Goal: Task Accomplishment & Management: Complete application form

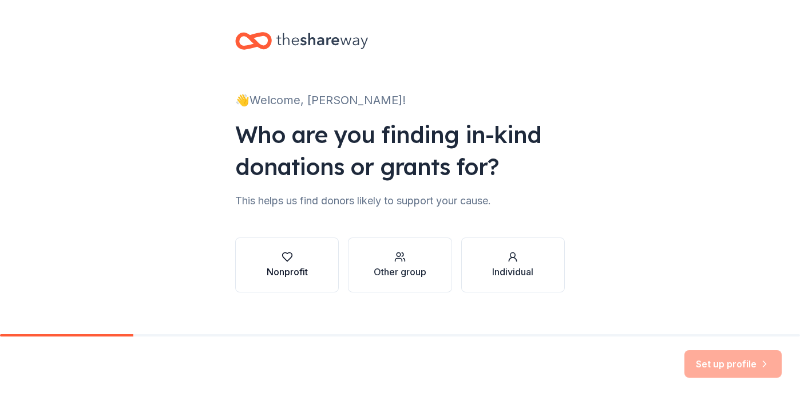
click at [306, 263] on button "Nonprofit" at bounding box center [287, 264] width 104 height 55
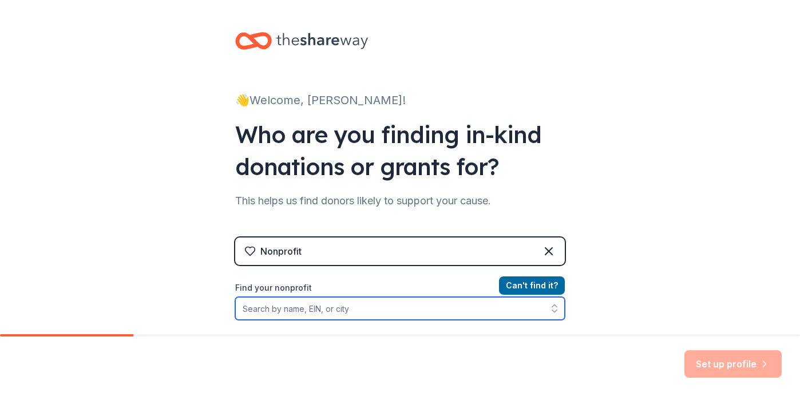
click at [344, 310] on input "Find your nonprofit" at bounding box center [400, 308] width 330 height 23
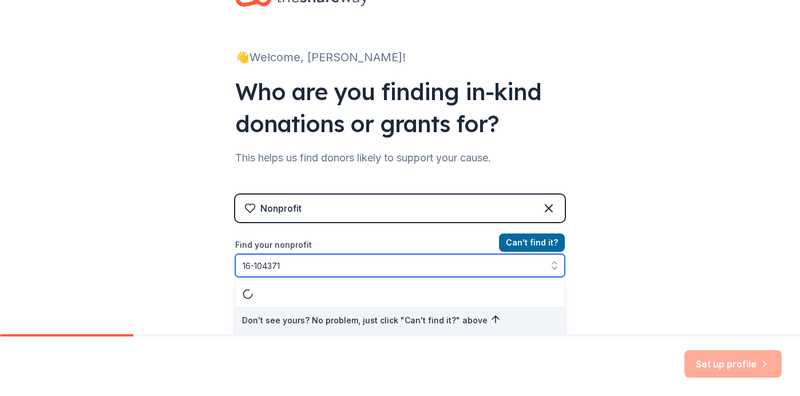
type input "16-1043710"
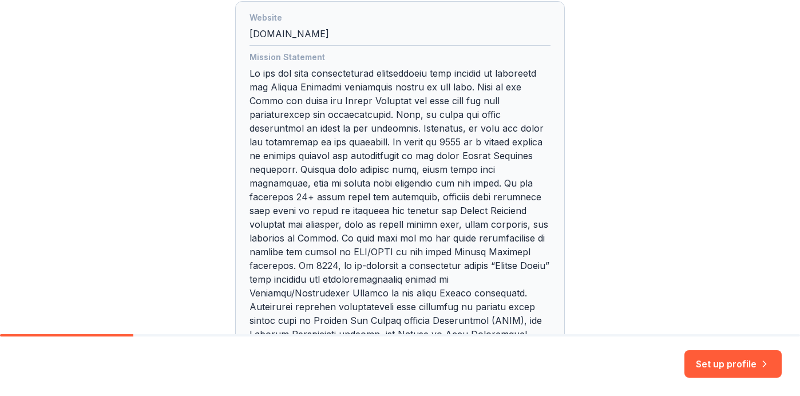
scroll to position [375, 0]
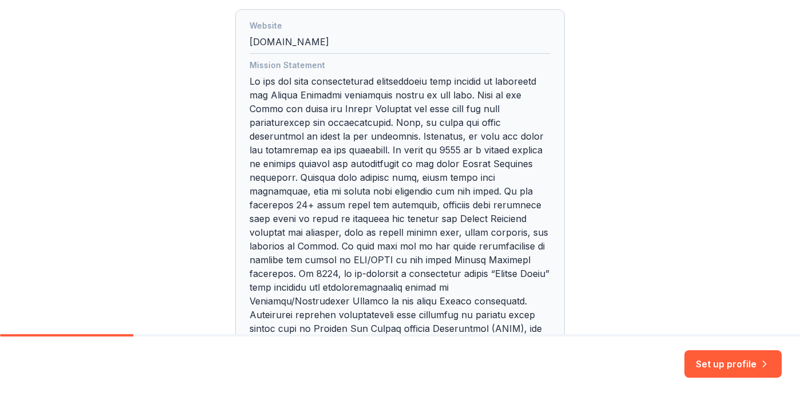
click at [787, 159] on div "👋 Welcome, Leana! Who are you finding in-kind donations or grants for? This hel…" at bounding box center [400, 74] width 800 height 898
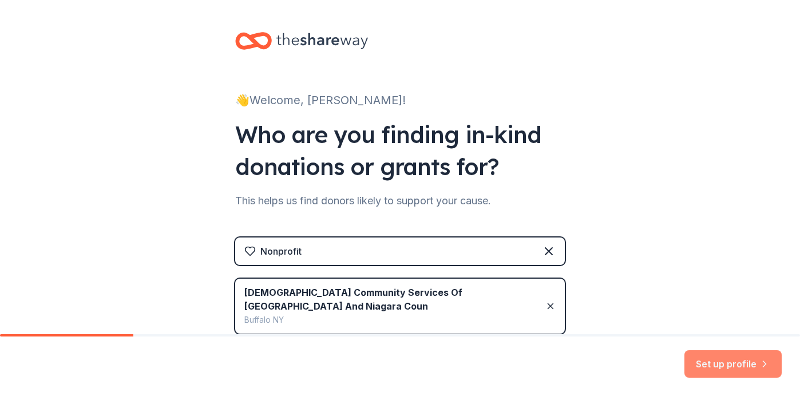
click at [717, 368] on button "Set up profile" at bounding box center [732, 363] width 97 height 27
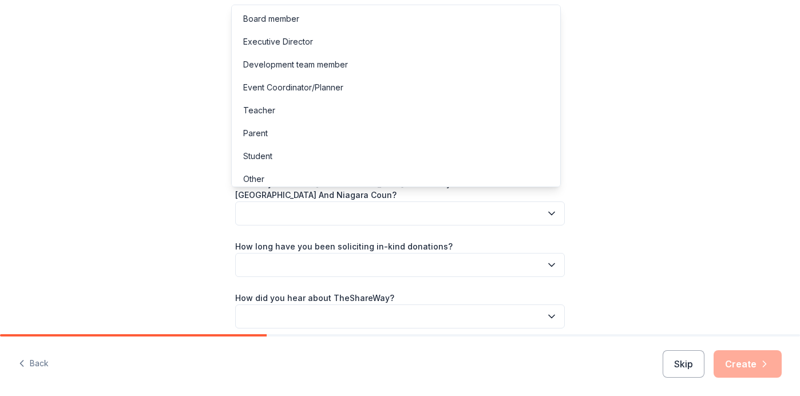
click at [304, 202] on button "button" at bounding box center [400, 213] width 330 height 24
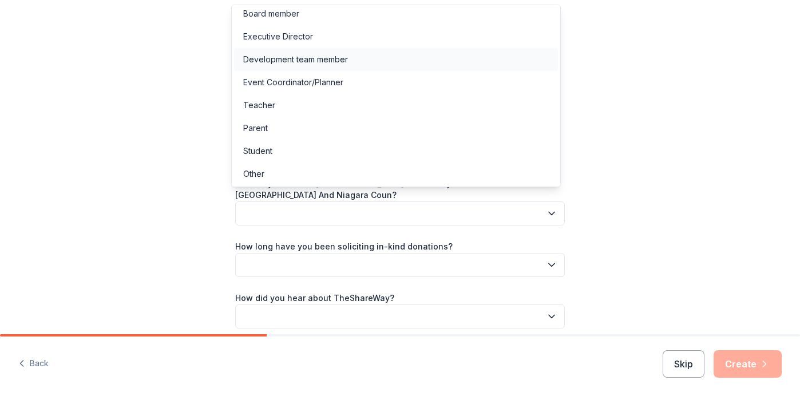
scroll to position [6, 0]
click at [300, 62] on div "Development team member" at bounding box center [295, 58] width 105 height 14
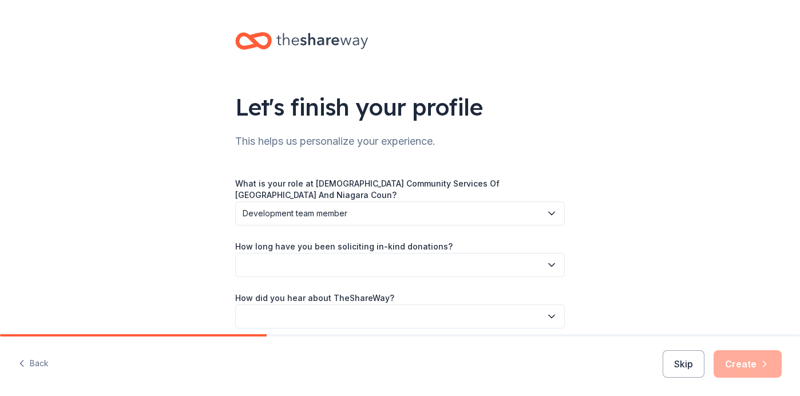
click at [330, 255] on button "button" at bounding box center [400, 265] width 330 height 24
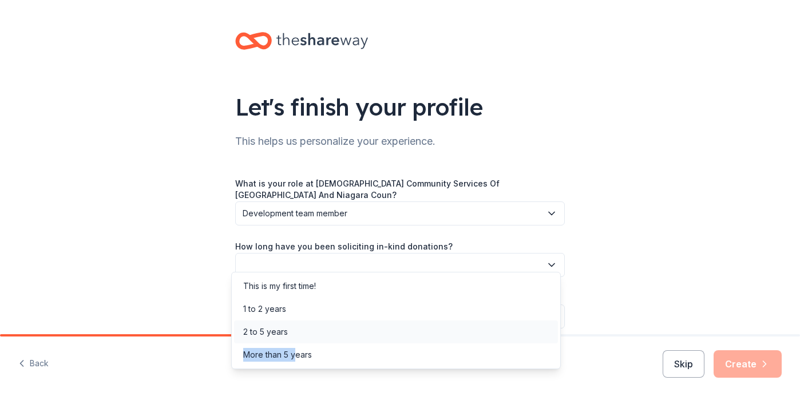
drag, startPoint x: 296, startPoint y: 361, endPoint x: 344, endPoint y: 331, distance: 56.0
click at [344, 331] on div "This is my first time! 1 to 2 years 2 to 5 years More than 5 years" at bounding box center [396, 320] width 330 height 97
drag, startPoint x: 344, startPoint y: 331, endPoint x: 186, endPoint y: 236, distance: 184.3
click at [185, 236] on div "Let's finish your profile This helps us personalize your experience. What is yo…" at bounding box center [400, 191] width 800 height 383
drag, startPoint x: 492, startPoint y: 258, endPoint x: 484, endPoint y: 255, distance: 8.7
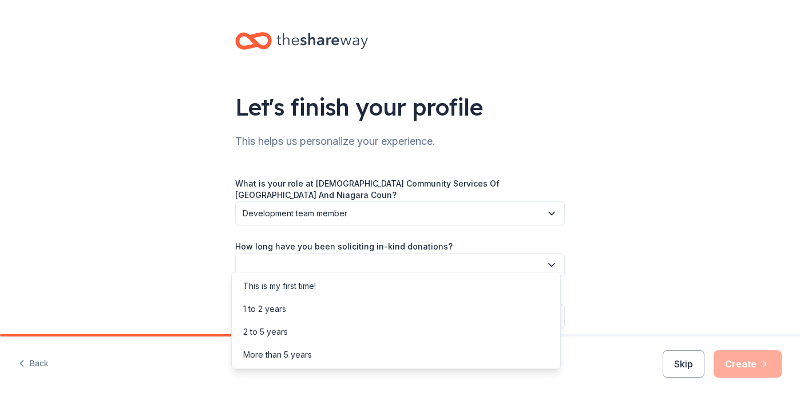
click at [484, 255] on button "button" at bounding box center [400, 265] width 330 height 24
click at [255, 288] on div "This is my first time!" at bounding box center [279, 286] width 73 height 14
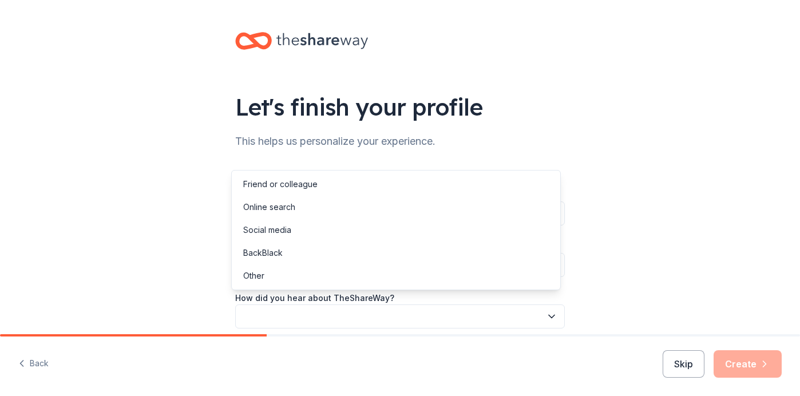
click at [271, 304] on button "button" at bounding box center [400, 316] width 330 height 24
click at [89, 263] on div "Let's finish your profile This helps us personalize your experience. What is yo…" at bounding box center [400, 191] width 800 height 383
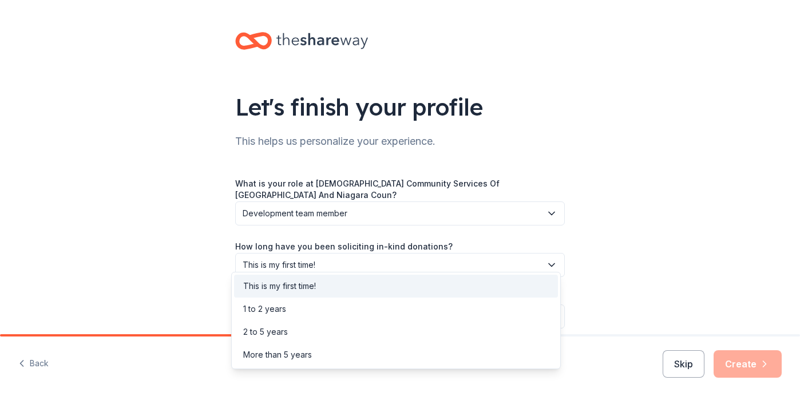
drag, startPoint x: 545, startPoint y: 252, endPoint x: 525, endPoint y: 256, distance: 21.1
click at [546, 259] on icon "button" at bounding box center [551, 264] width 11 height 11
click at [289, 354] on div "More than 5 years" at bounding box center [277, 355] width 69 height 14
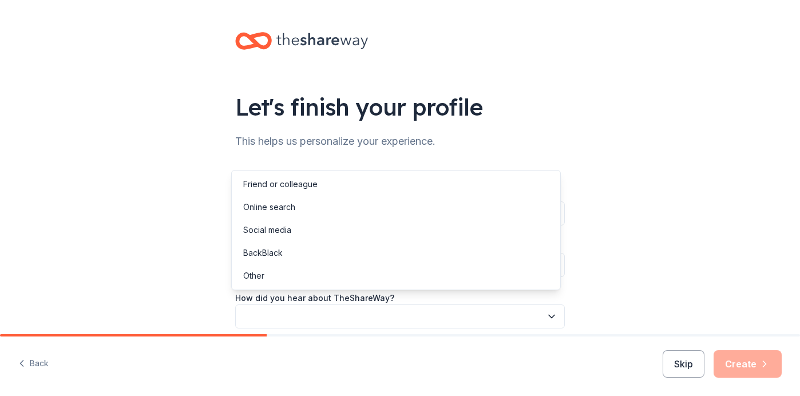
click at [287, 306] on button "button" at bounding box center [400, 316] width 330 height 24
click at [174, 283] on div "Let's finish your profile This helps us personalize your experience. What is yo…" at bounding box center [400, 191] width 800 height 383
click at [368, 304] on button "button" at bounding box center [400, 316] width 330 height 24
click at [292, 212] on div "Online search" at bounding box center [269, 207] width 52 height 14
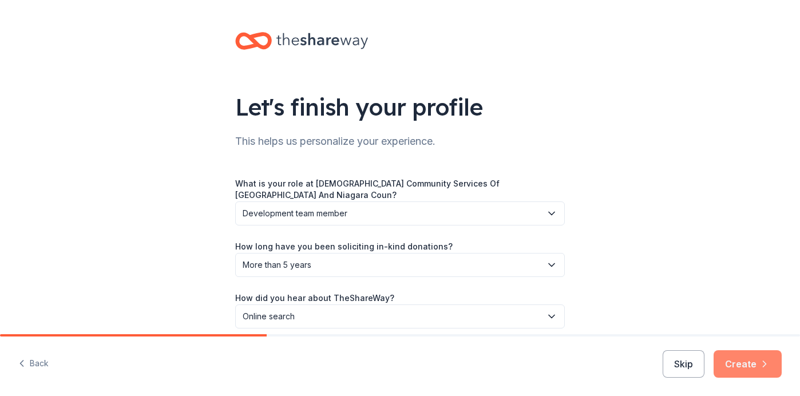
click at [743, 367] on button "Create" at bounding box center [747, 363] width 68 height 27
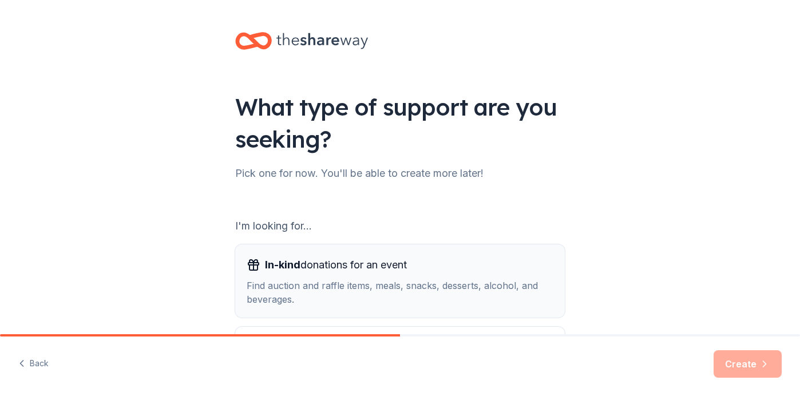
click at [343, 271] on span "In-kind donations for an event" at bounding box center [336, 265] width 142 height 18
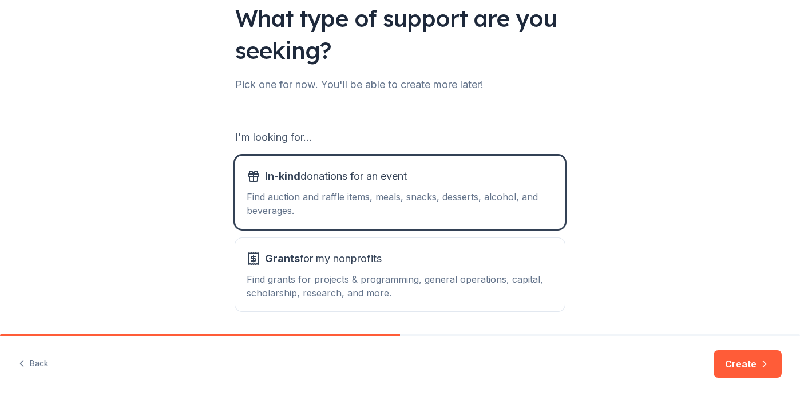
scroll to position [128, 0]
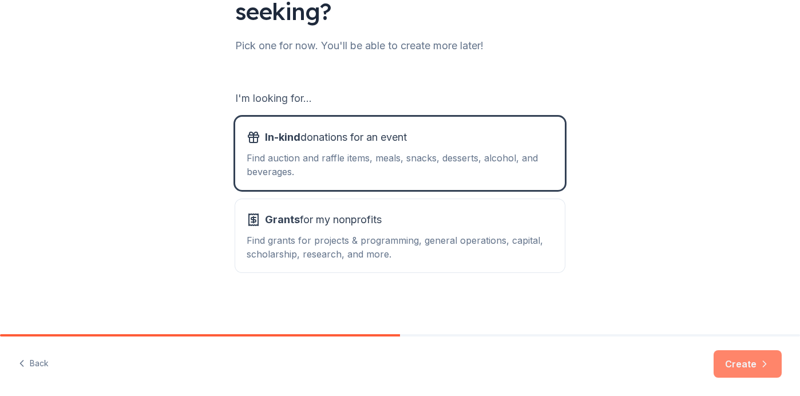
click at [756, 366] on button "Create" at bounding box center [747, 363] width 68 height 27
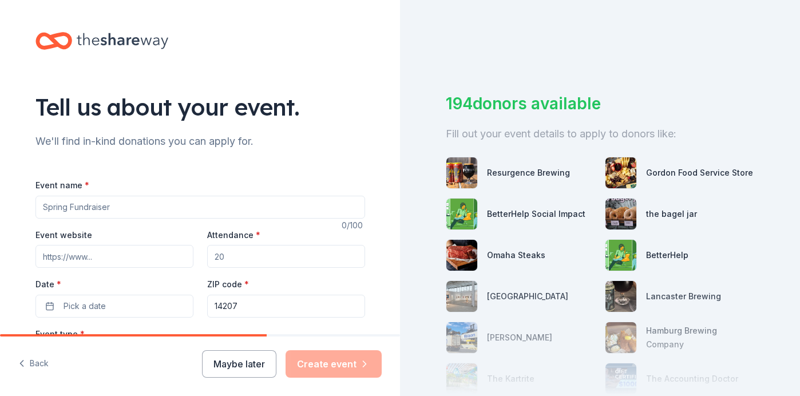
click at [92, 208] on input "Event name *" at bounding box center [200, 207] width 330 height 23
click at [78, 207] on input "50TH YEAR ANNIVERSITY GALA" at bounding box center [200, 207] width 330 height 23
click at [124, 206] on input "50TH YEAR ANNIVERSITY GALA" at bounding box center [200, 207] width 330 height 23
drag, startPoint x: 170, startPoint y: 211, endPoint x: 359, endPoint y: 383, distance: 255.5
click at [27, 201] on div "Tell us about your event. We'll find in-kind donations you can apply for. Event…" at bounding box center [200, 380] width 366 height 761
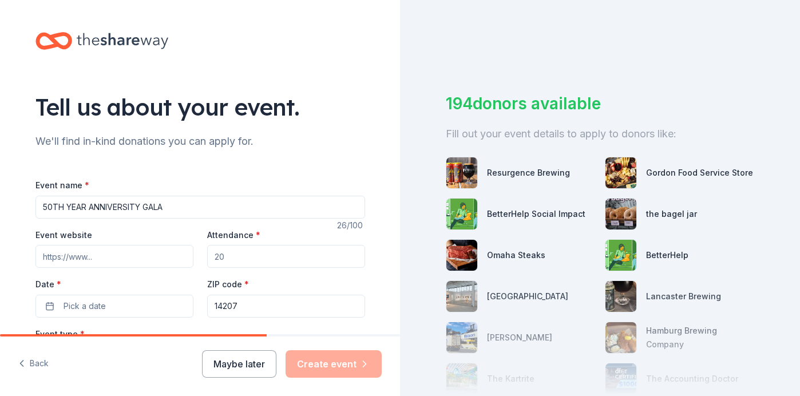
click at [64, 181] on label "Event name *" at bounding box center [62, 185] width 54 height 11
click at [64, 196] on input "50TH YEAR ANNIVERSITY GALA" at bounding box center [200, 207] width 330 height 23
paste input "th Anniversary Gala"
type input "50th Anniversary Gala"
click at [112, 255] on input "Event website" at bounding box center [114, 256] width 158 height 23
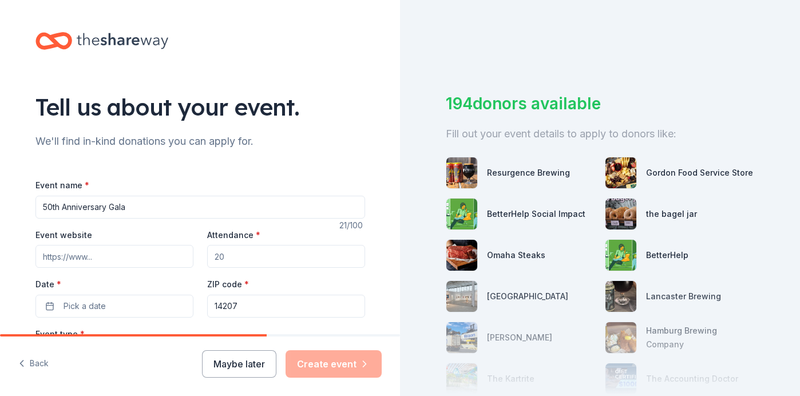
click at [33, 13] on div "Tell us about your event. We'll find in-kind donations you can apply for. Event…" at bounding box center [200, 380] width 366 height 761
click at [69, 255] on input "Event website" at bounding box center [114, 256] width 158 height 23
paste input "https://givebutter.com/NACS50thGala"
type input "https://givebutter.com/NACS50thGala"
click at [256, 258] on input "Attendance *" at bounding box center [286, 256] width 158 height 23
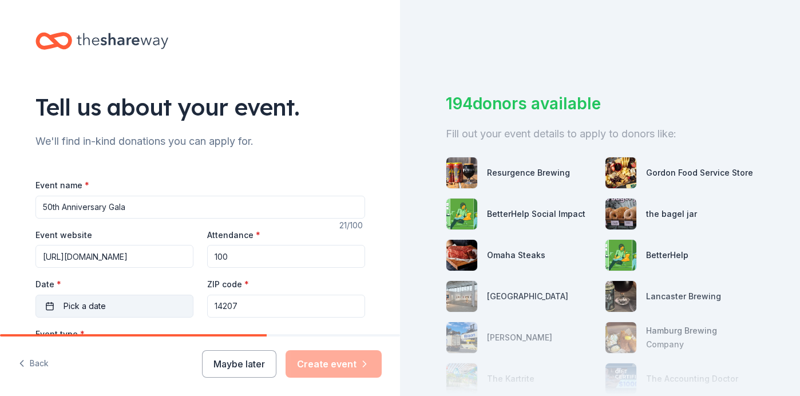
type input "100"
click at [64, 299] on span "Pick a date" at bounding box center [85, 306] width 42 height 14
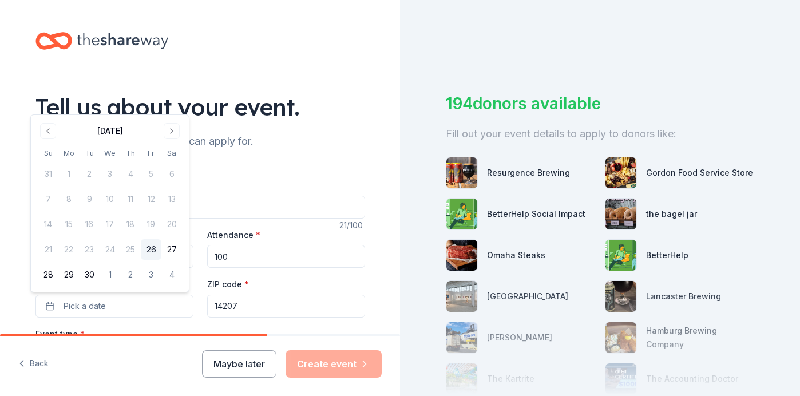
click at [17, 276] on div "Tell us about your event. We'll find in-kind donations you can apply for. Event…" at bounding box center [200, 380] width 366 height 761
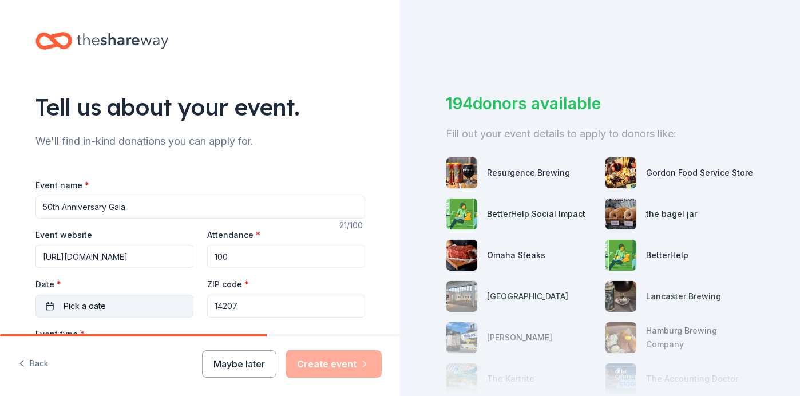
click at [68, 302] on span "Pick a date" at bounding box center [85, 306] width 42 height 14
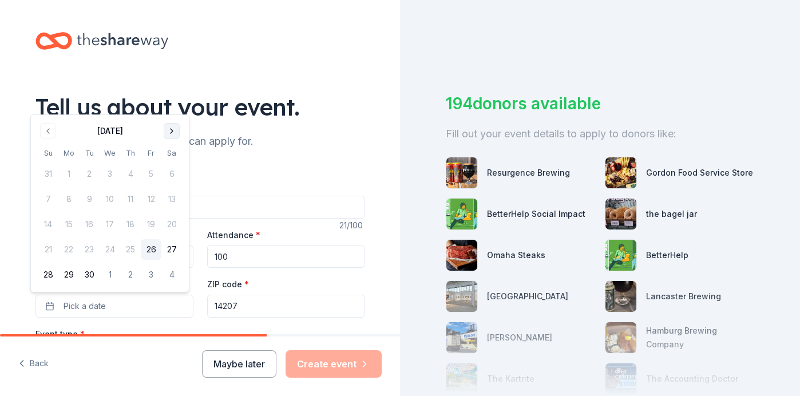
click at [171, 127] on button "Go to next month" at bounding box center [172, 131] width 16 height 16
click at [128, 251] on button "23" at bounding box center [130, 249] width 21 height 21
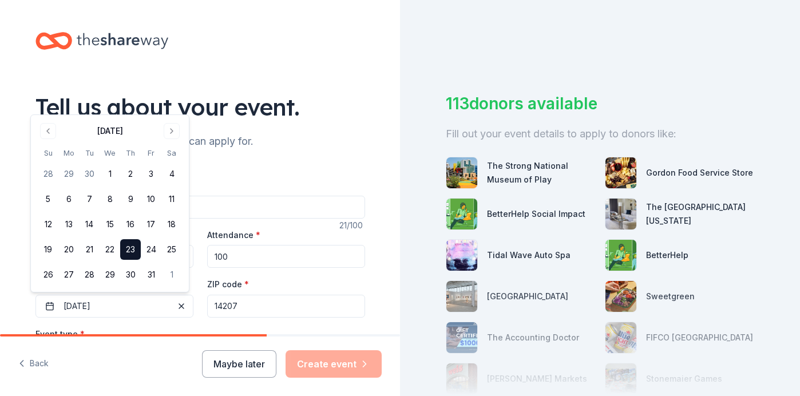
scroll to position [427, 0]
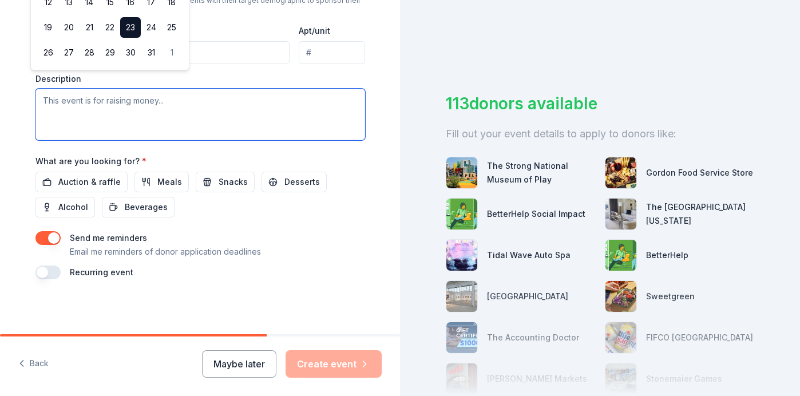
click at [238, 93] on textarea at bounding box center [200, 114] width 330 height 51
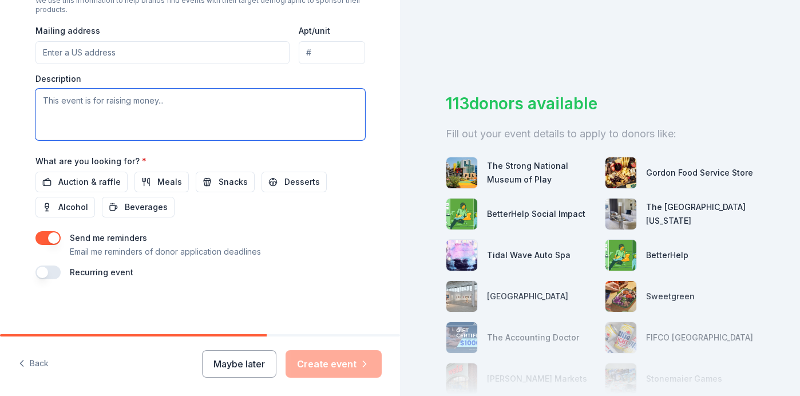
click at [72, 111] on textarea at bounding box center [200, 114] width 330 height 51
paste textarea "On behalf of Native American Community Services of Erie & Niagara Counties, Inc…"
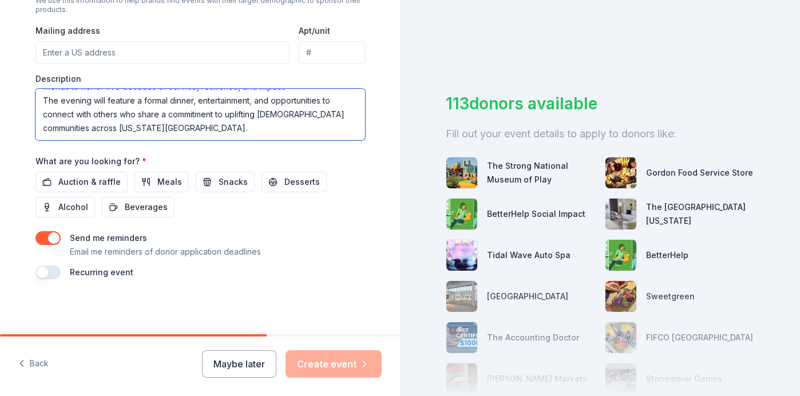
scroll to position [0, 0]
drag, startPoint x: 205, startPoint y: 115, endPoint x: 152, endPoint y: 113, distance: 53.3
click at [152, 113] on textarea "On behalf of Native American Community Services of Erie & Niagara Counties, Inc…" at bounding box center [200, 114] width 330 height 51
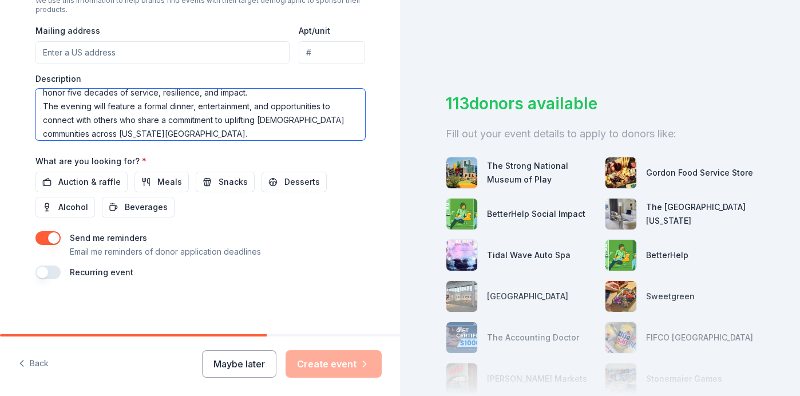
scroll to position [82, 0]
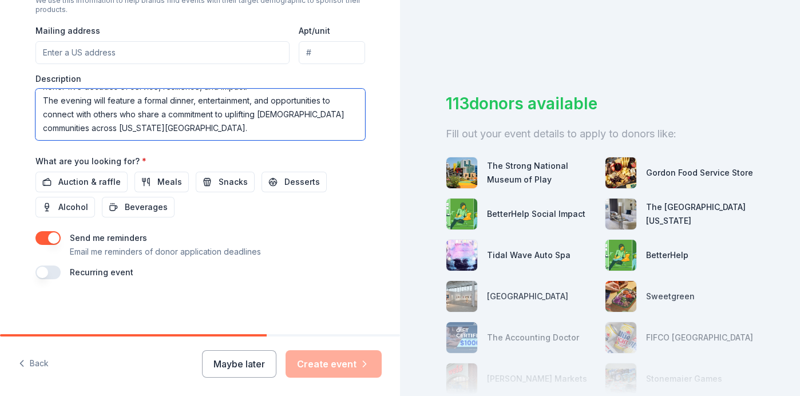
drag, startPoint x: 197, startPoint y: 116, endPoint x: 196, endPoint y: 122, distance: 5.8
click at [197, 117] on textarea "On behalf of Native American Community Services of Erie & Niagara Counties, Inc…" at bounding box center [200, 114] width 330 height 51
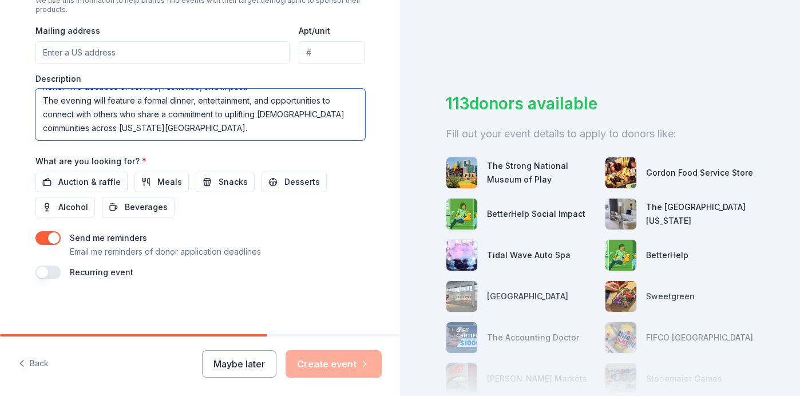
click at [138, 120] on textarea "On behalf of Native American Community Services of Erie & Niagara Counties, Inc…" at bounding box center [200, 114] width 330 height 51
click at [45, 125] on textarea "On behalf of Native American Community Services of Erie & Niagara Counties, Inc…" at bounding box center [200, 114] width 330 height 51
paste textarea "Your support makes a difference, both in celebrating this milestone and in ensu…"
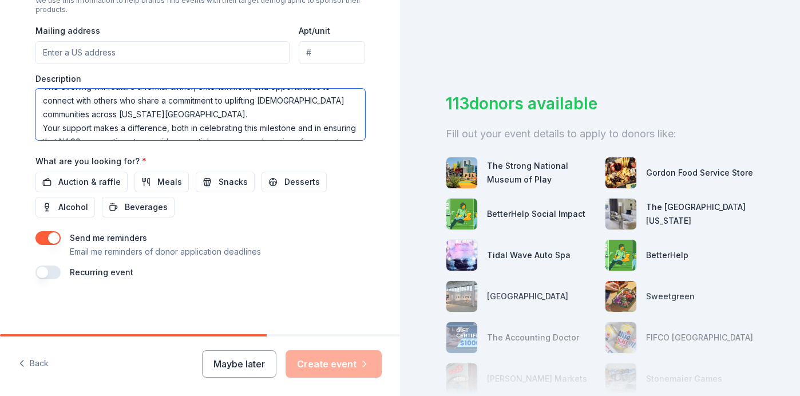
scroll to position [104, 0]
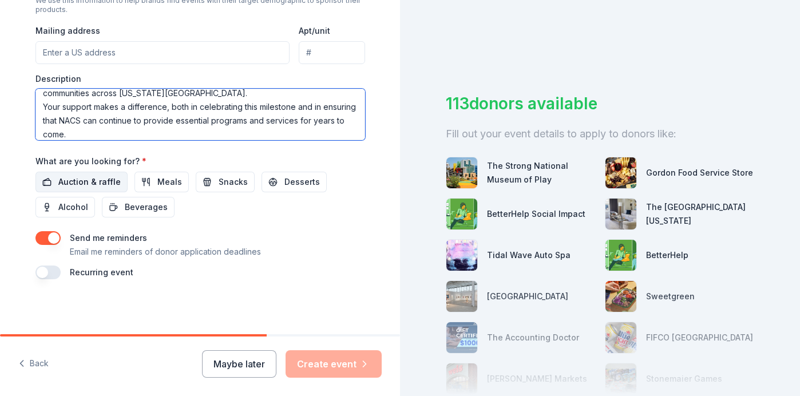
type textarea "On behalf of Native American Community Services of Erie & Niagara Counties, Inc…"
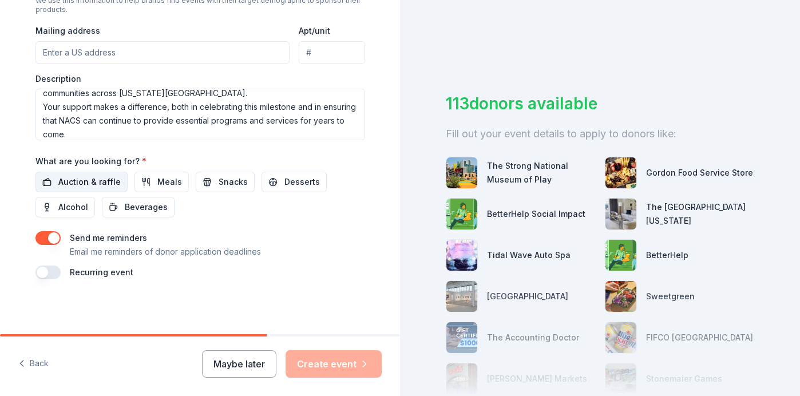
click at [93, 179] on span "Auction & raffle" at bounding box center [89, 182] width 62 height 14
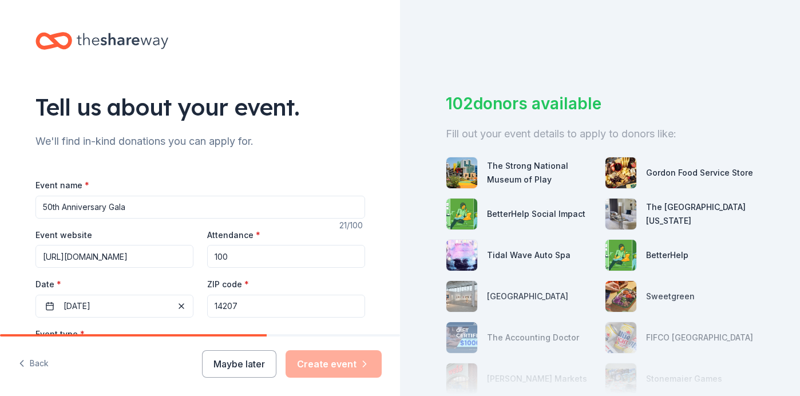
scroll to position [427, 0]
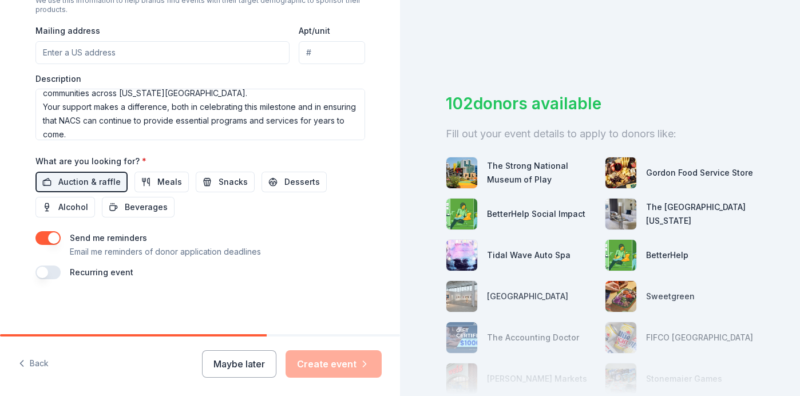
click at [265, 267] on div "Recurring event" at bounding box center [200, 272] width 330 height 14
click at [51, 271] on button "button" at bounding box center [47, 272] width 25 height 14
click at [40, 271] on button "button" at bounding box center [47, 272] width 25 height 14
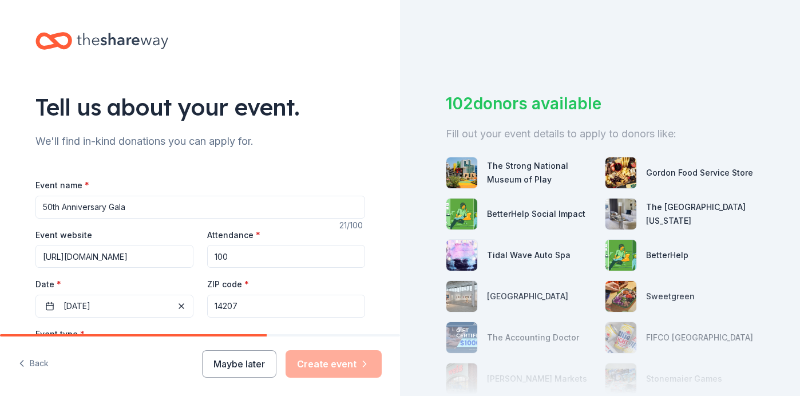
click at [152, 211] on input "50th Anniversary Gala" at bounding box center [200, 207] width 330 height 23
click at [281, 295] on input "14207" at bounding box center [286, 306] width 158 height 23
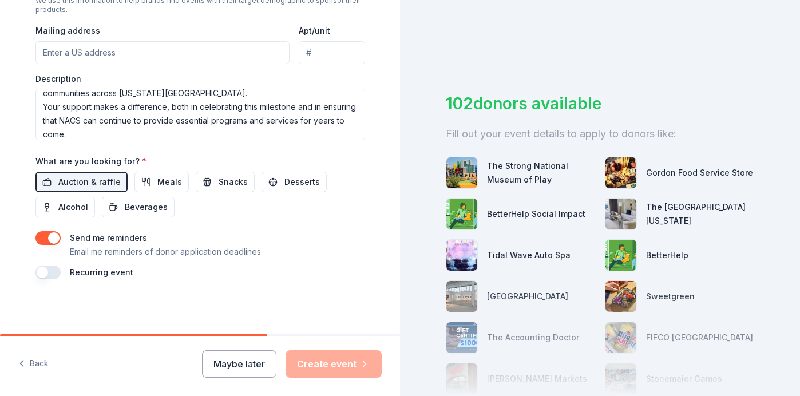
click at [137, 50] on input "Mailing address" at bounding box center [162, 52] width 255 height 23
type input "1005 Grant street"
click at [206, 148] on div "Event name * 50th Anniversary Gala 21 /100 Event website https://givebutter.com…" at bounding box center [200, 15] width 330 height 529
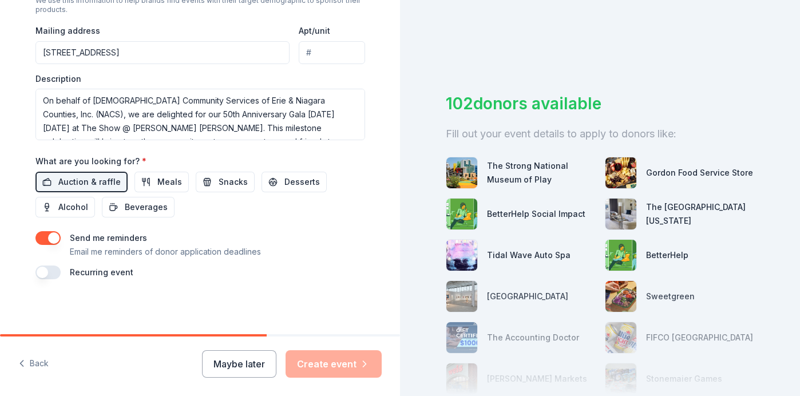
click at [537, 168] on div "The Strong National Museum of Play" at bounding box center [541, 172] width 109 height 27
click at [498, 216] on div "BetterHelp Social Impact" at bounding box center [536, 214] width 98 height 14
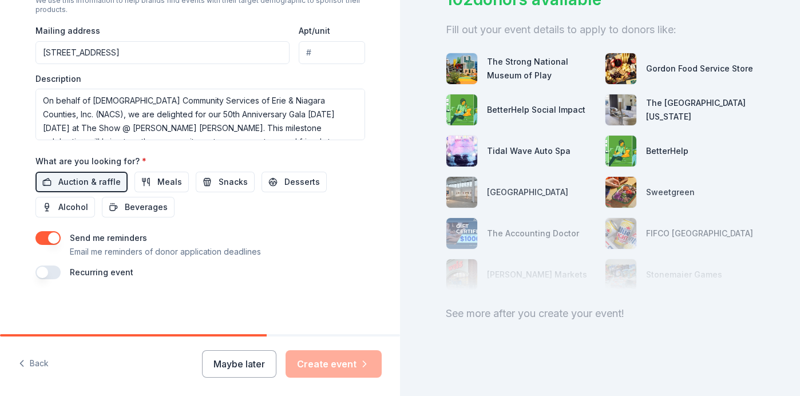
click at [550, 312] on div "See more after you create your event!" at bounding box center [600, 313] width 308 height 18
drag, startPoint x: 73, startPoint y: 180, endPoint x: 85, endPoint y: 179, distance: 12.1
click at [80, 180] on span "Auction & raffle" at bounding box center [89, 182] width 62 height 14
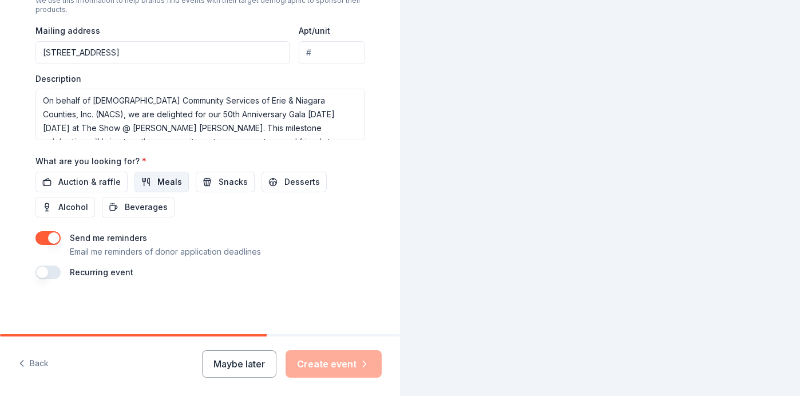
scroll to position [0, 0]
click at [157, 181] on span "Meals" at bounding box center [169, 182] width 25 height 14
click at [98, 176] on span "Auction & raffle" at bounding box center [89, 182] width 62 height 14
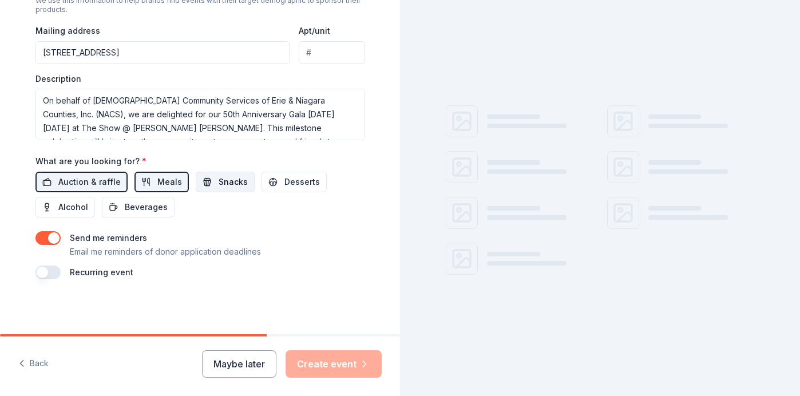
click at [204, 181] on button "Snacks" at bounding box center [225, 182] width 59 height 21
drag, startPoint x: 297, startPoint y: 185, endPoint x: 240, endPoint y: 175, distance: 57.5
click at [292, 183] on span "Desserts" at bounding box center [301, 182] width 35 height 14
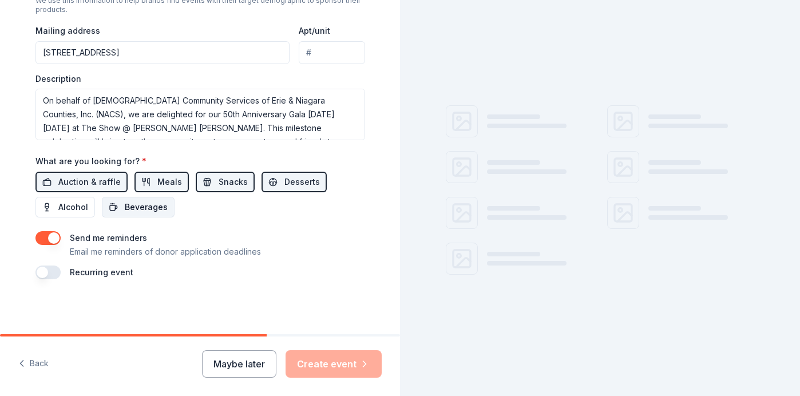
click at [150, 203] on span "Beverages" at bounding box center [146, 207] width 43 height 14
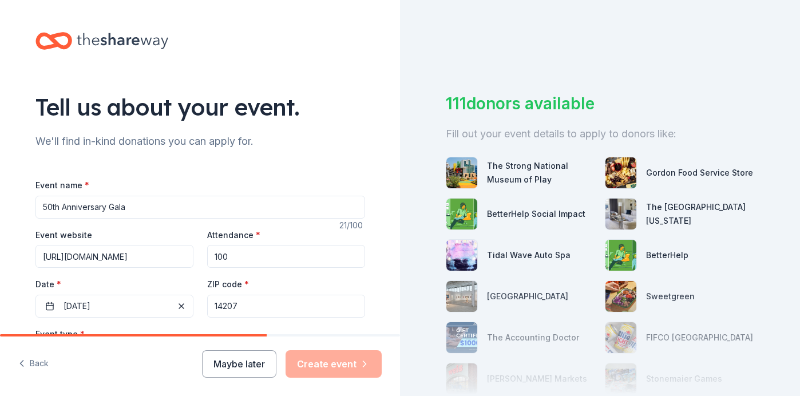
click at [227, 206] on input "50th Anniversary Gala" at bounding box center [200, 207] width 330 height 23
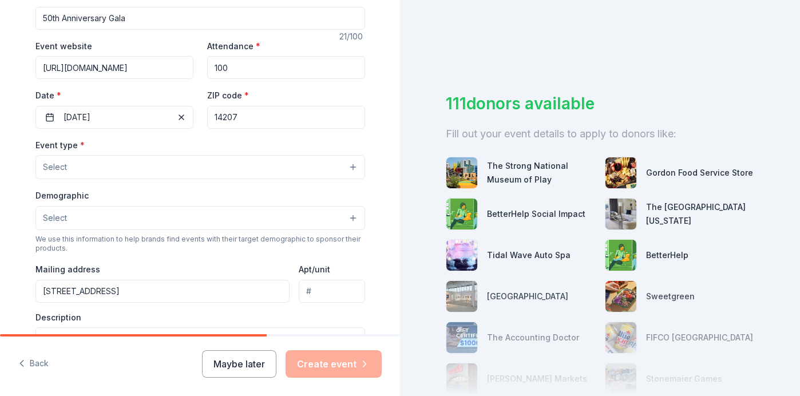
click at [135, 165] on button "Select" at bounding box center [200, 167] width 330 height 24
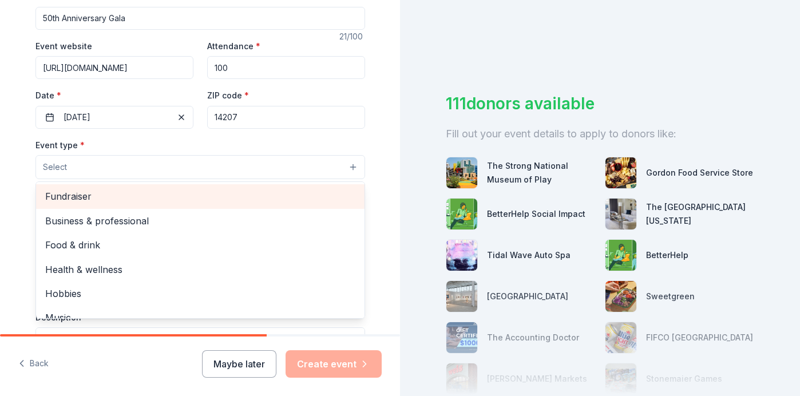
click at [113, 200] on span "Fundraiser" at bounding box center [200, 196] width 310 height 15
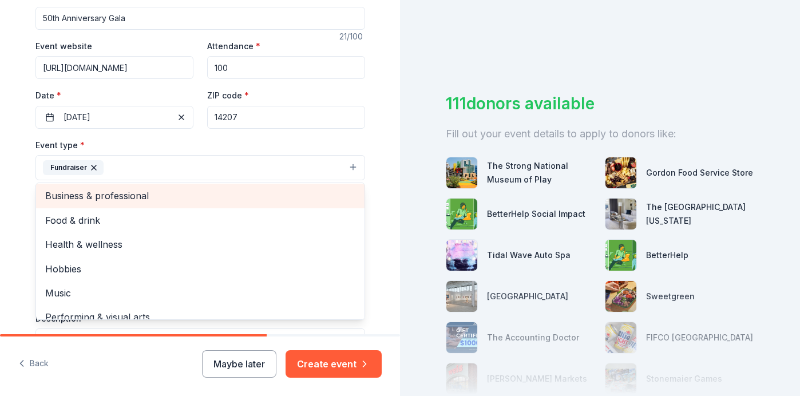
scroll to position [0, 0]
click at [104, 202] on span "Business & professional" at bounding box center [200, 197] width 310 height 15
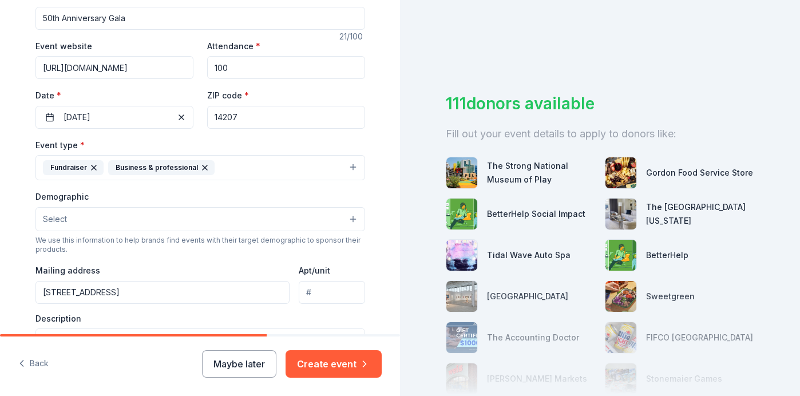
click at [203, 168] on icon "button" at bounding box center [205, 167] width 5 height 5
click at [94, 214] on button "Select" at bounding box center [200, 219] width 330 height 24
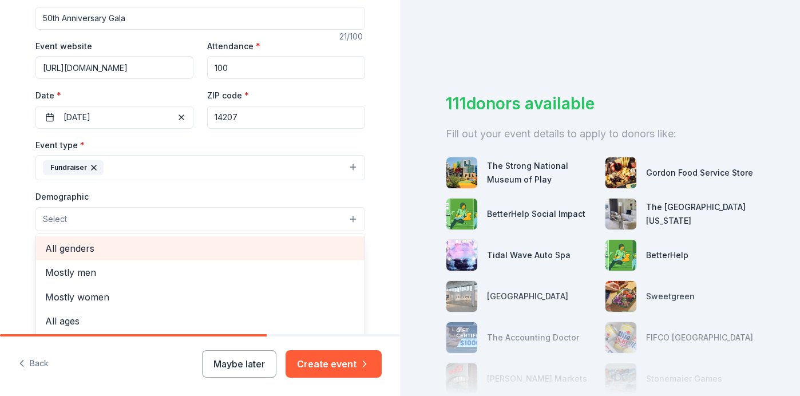
click at [93, 245] on span "All genders" at bounding box center [200, 248] width 310 height 15
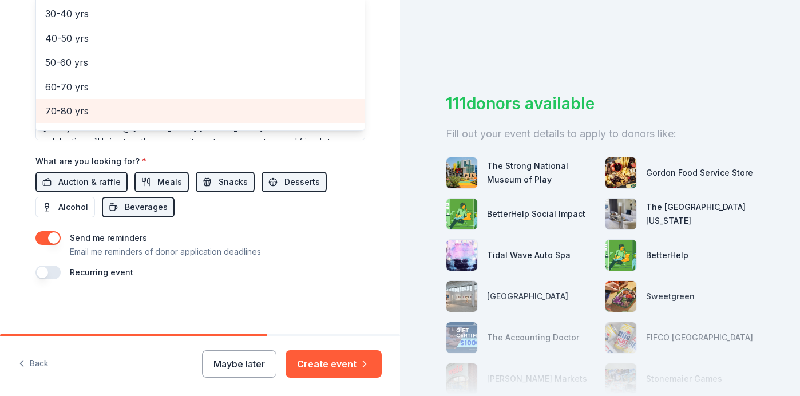
scroll to position [160, 0]
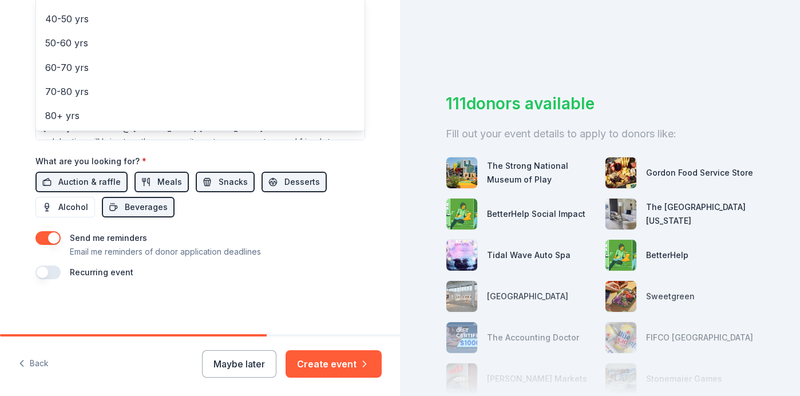
drag, startPoint x: 6, startPoint y: 127, endPoint x: 25, endPoint y: 129, distance: 19.0
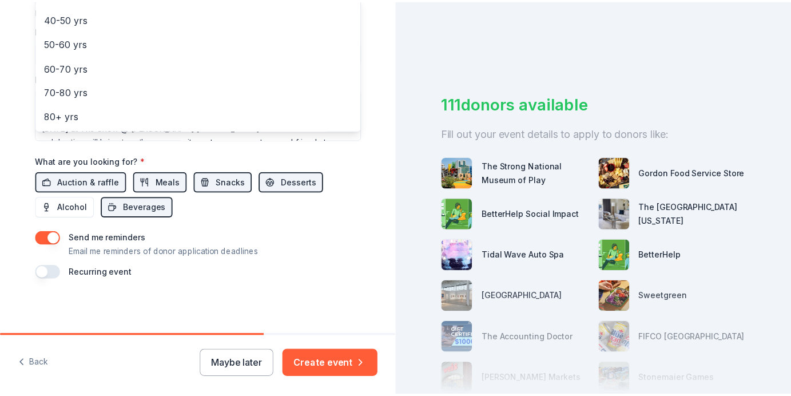
scroll to position [241, 0]
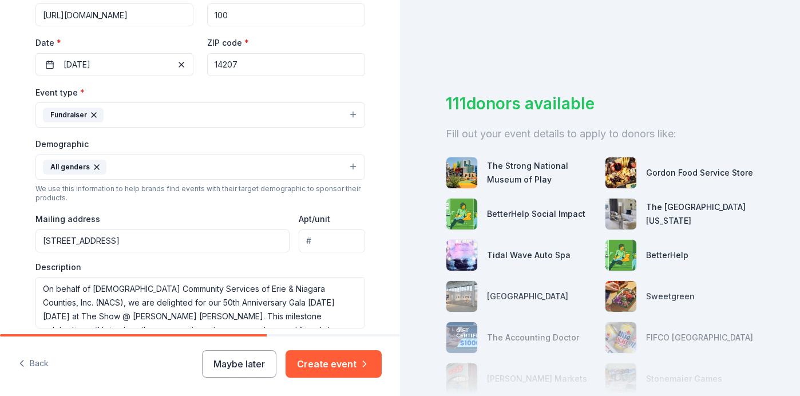
drag, startPoint x: 332, startPoint y: 377, endPoint x: 332, endPoint y: 370, distance: 7.4
click at [332, 370] on button "Create event" at bounding box center [333, 363] width 96 height 27
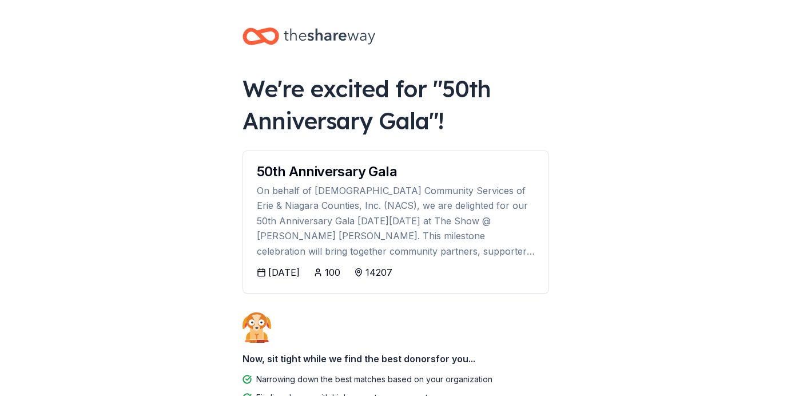
scroll to position [102, 0]
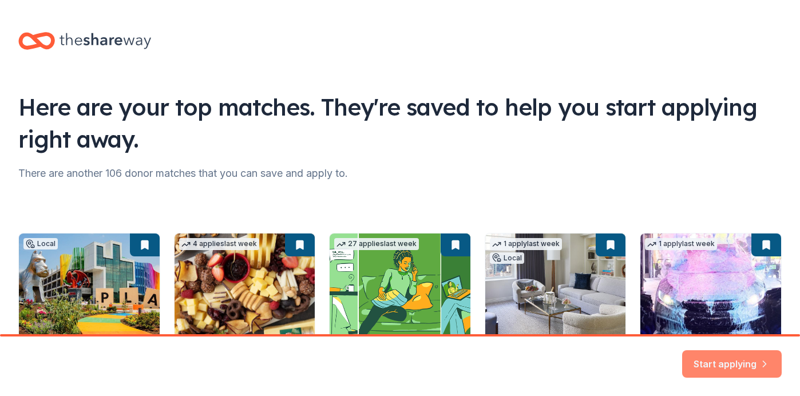
click at [743, 360] on button "Start applying" at bounding box center [732, 356] width 100 height 27
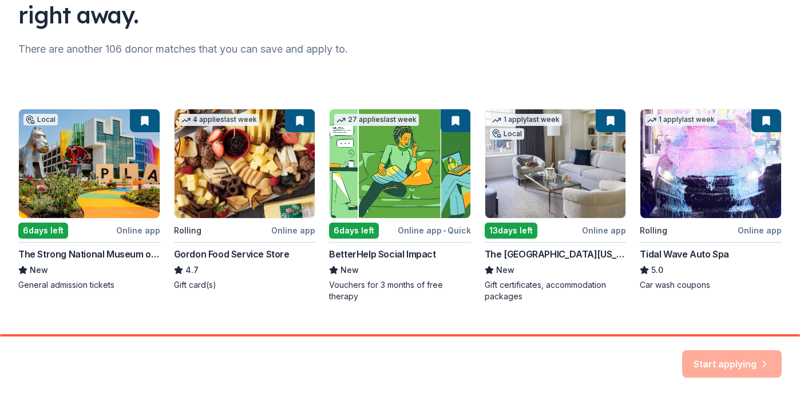
scroll to position [147, 0]
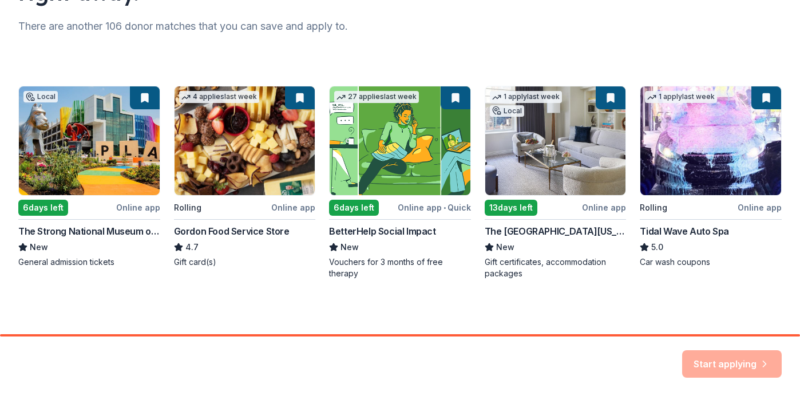
click at [92, 165] on div "Local 6 days left Online app The Strong National Museum of Play New General adm…" at bounding box center [399, 182] width 763 height 193
click at [239, 168] on div "Local 6 days left Online app The Strong National Museum of Play New General adm…" at bounding box center [399, 182] width 763 height 193
click at [740, 360] on div "Start applying" at bounding box center [732, 363] width 100 height 27
drag, startPoint x: 740, startPoint y: 360, endPoint x: 703, endPoint y: 298, distance: 72.4
click at [703, 299] on div "Here are your top matches. They're saved to help you start applying right away.…" at bounding box center [400, 93] width 800 height 481
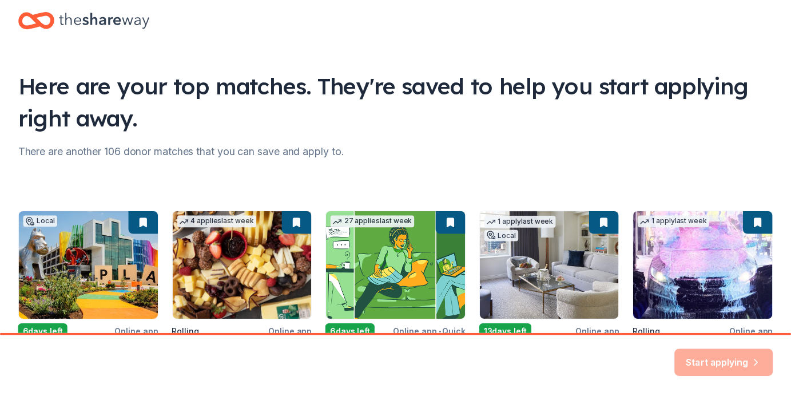
scroll to position [0, 0]
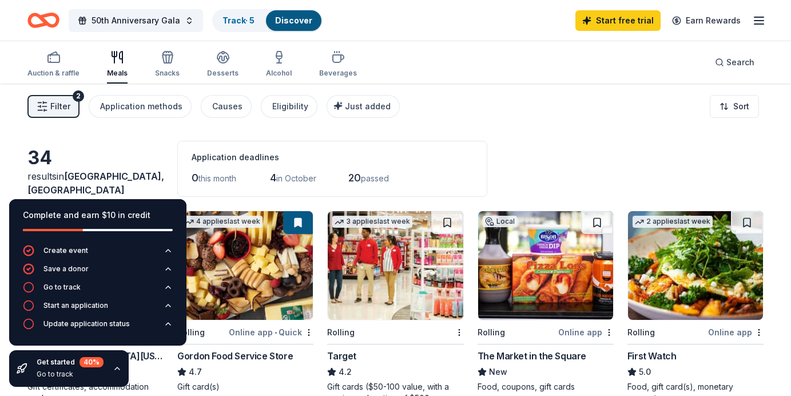
click at [556, 150] on div "34 results in Buffalo, NY Application deadlines 0 this month 4 in October 20 pa…" at bounding box center [395, 169] width 736 height 56
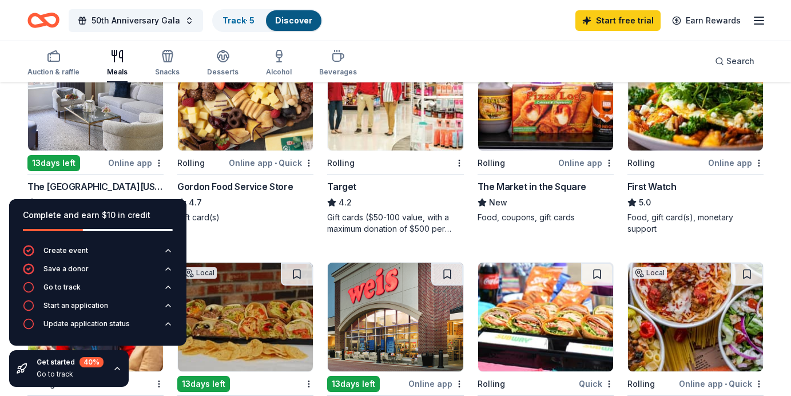
scroll to position [150, 0]
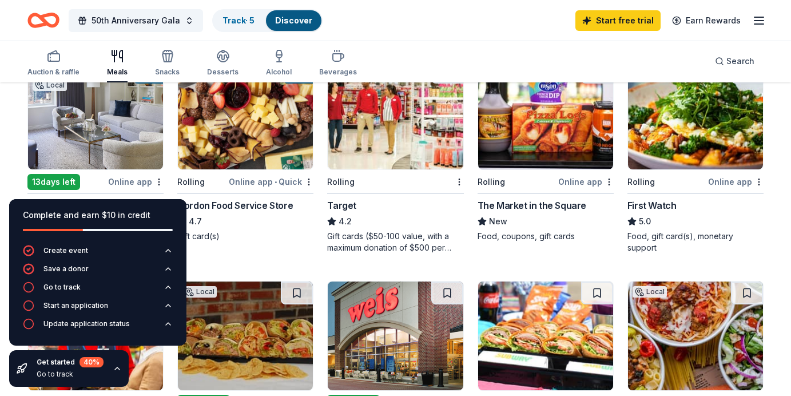
click at [68, 137] on img at bounding box center [95, 115] width 135 height 109
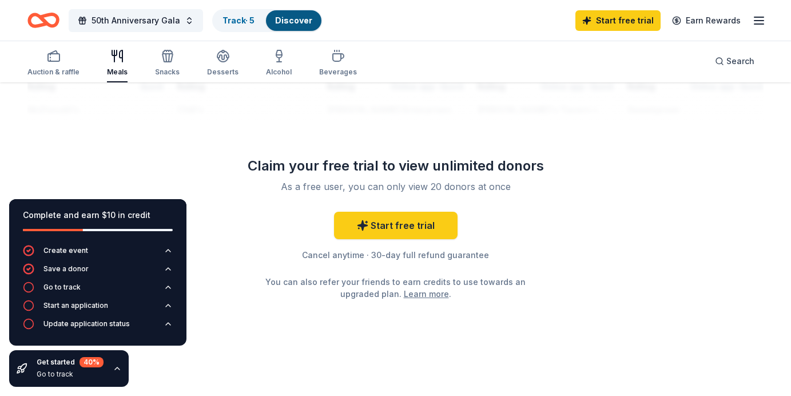
scroll to position [0, 0]
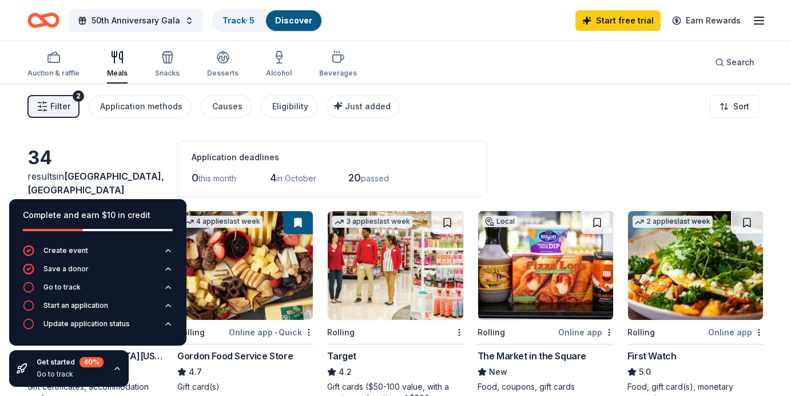
click at [243, 324] on div "4 applies last week Rolling Online app • Quick Gordon Food Service Store 4.7 Gi…" at bounding box center [245, 302] width 136 height 182
click at [57, 268] on div "Save a donor" at bounding box center [65, 268] width 45 height 9
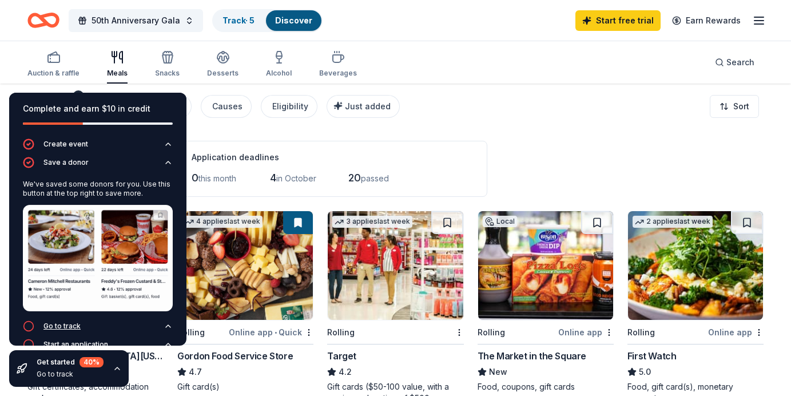
click at [64, 322] on div "Go to track" at bounding box center [61, 326] width 37 height 9
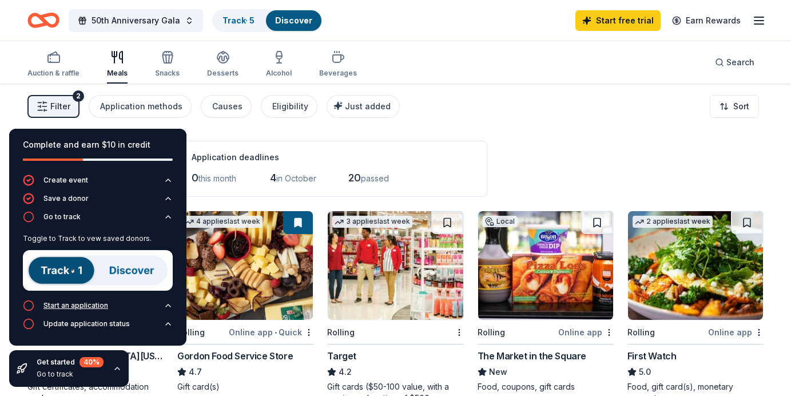
click at [62, 307] on div "Start an application" at bounding box center [75, 305] width 65 height 9
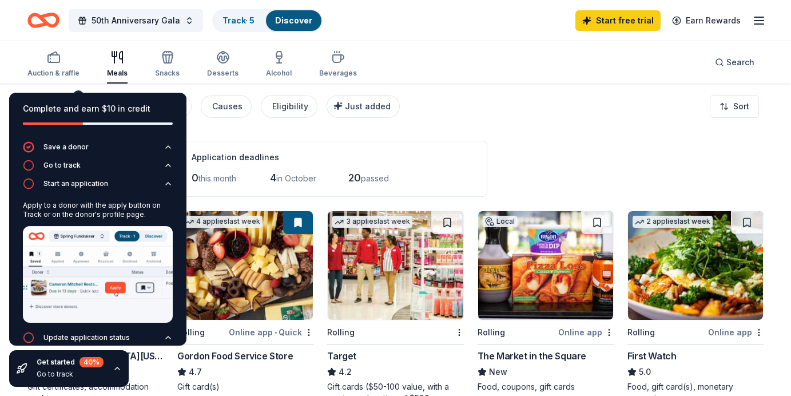
scroll to position [23, 0]
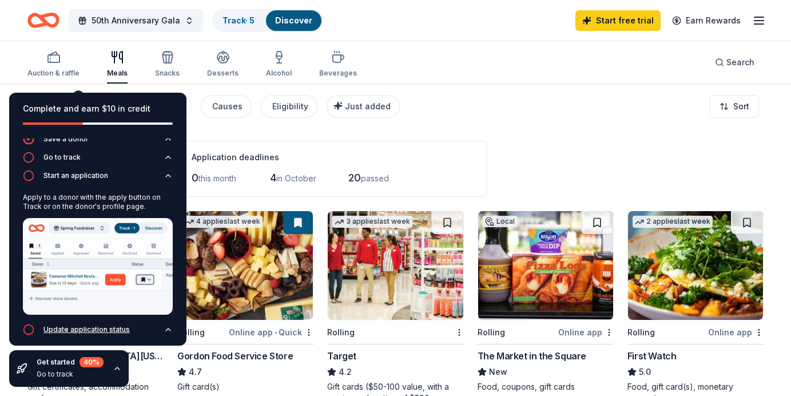
click at [77, 325] on div "Update application status" at bounding box center [86, 329] width 86 height 9
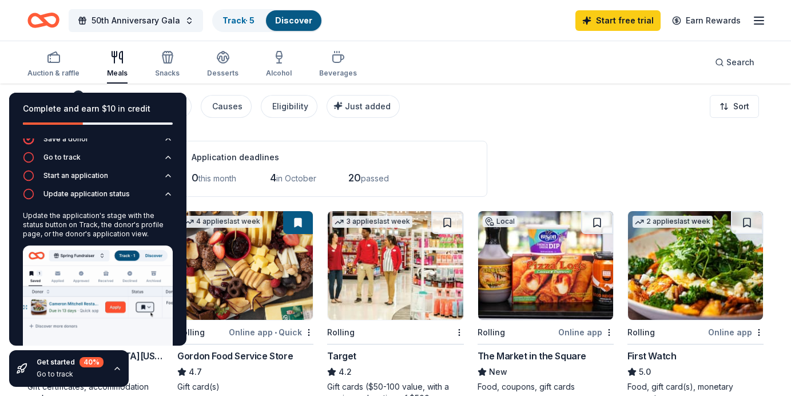
click at [116, 368] on icon "button" at bounding box center [117, 368] width 9 height 9
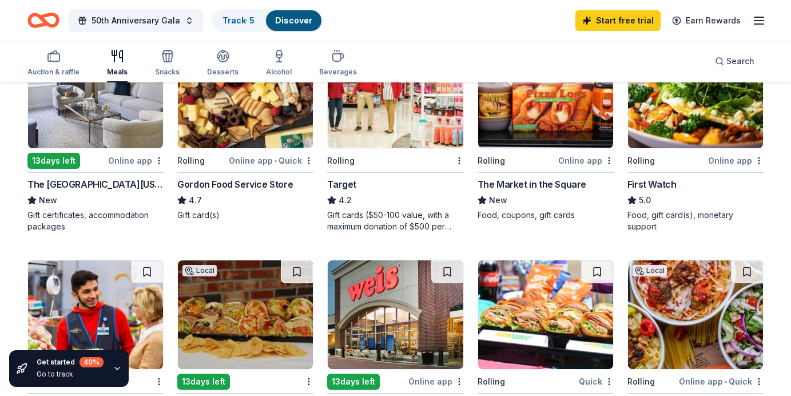
scroll to position [174, 0]
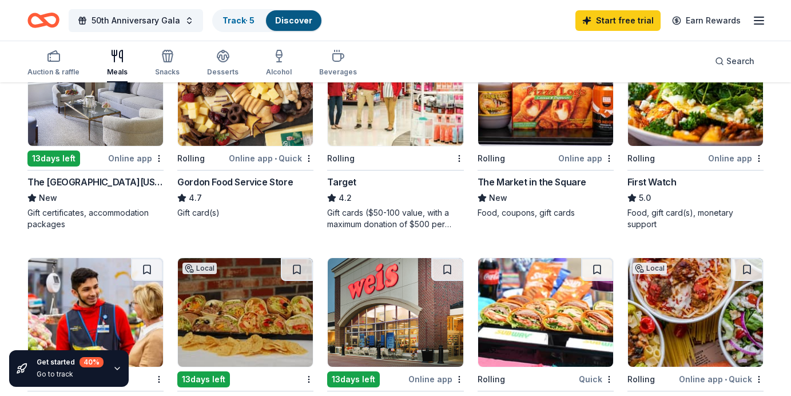
click at [208, 181] on div "Gordon Food Service Store" at bounding box center [235, 182] width 116 height 14
click at [391, 122] on img at bounding box center [395, 91] width 135 height 109
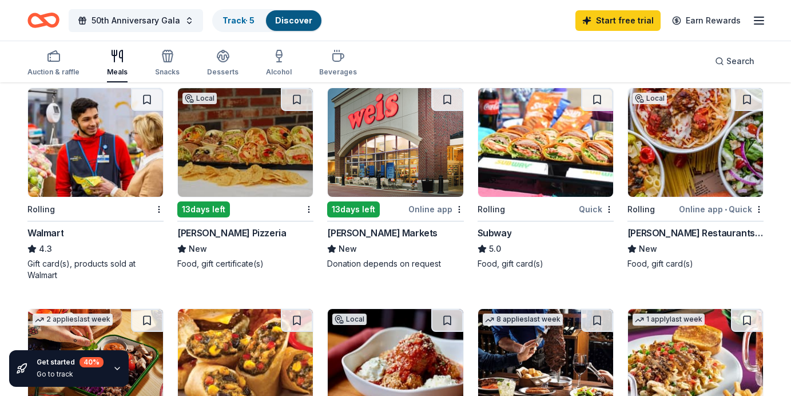
scroll to position [341, 0]
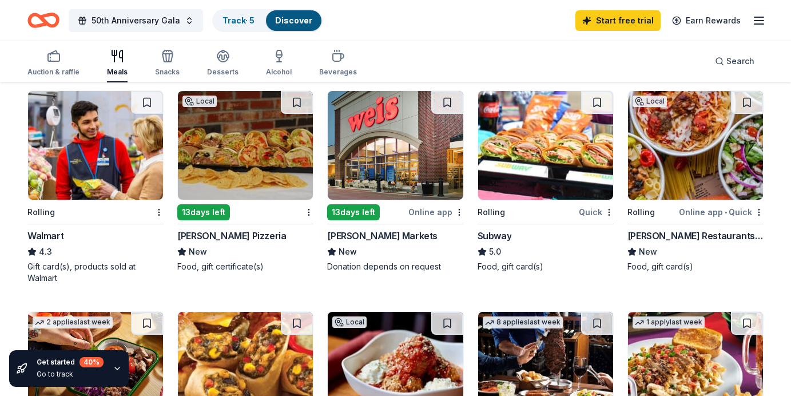
click at [251, 152] on img at bounding box center [245, 145] width 135 height 109
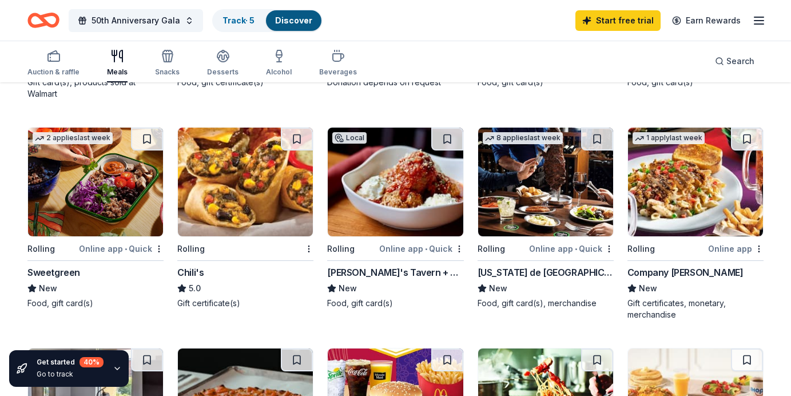
scroll to position [534, 0]
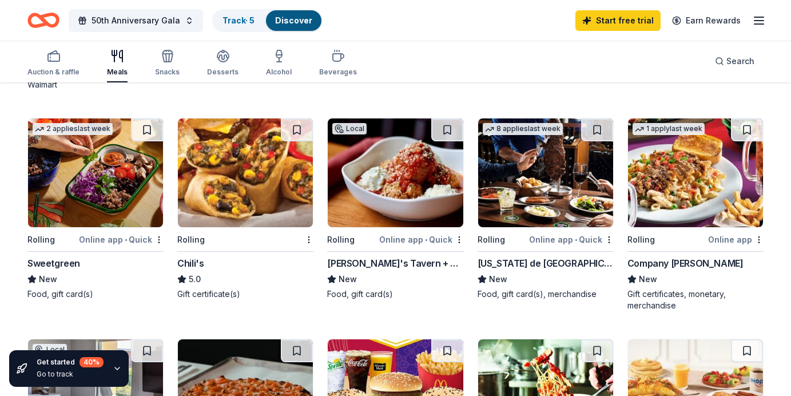
click at [254, 180] on img at bounding box center [245, 172] width 135 height 109
click at [520, 201] on img at bounding box center [545, 172] width 135 height 109
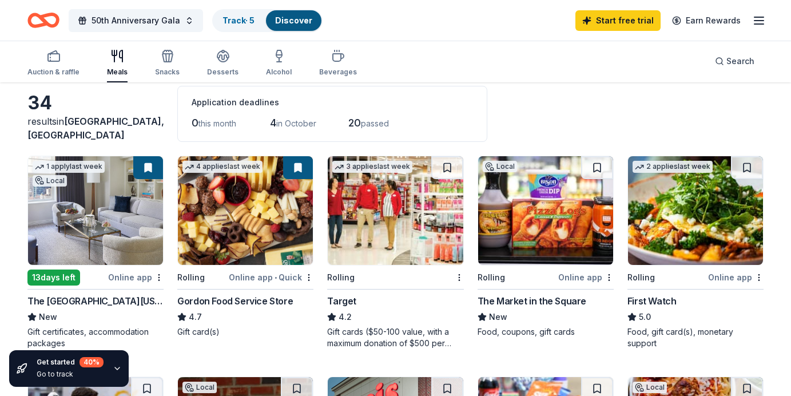
scroll to position [0, 0]
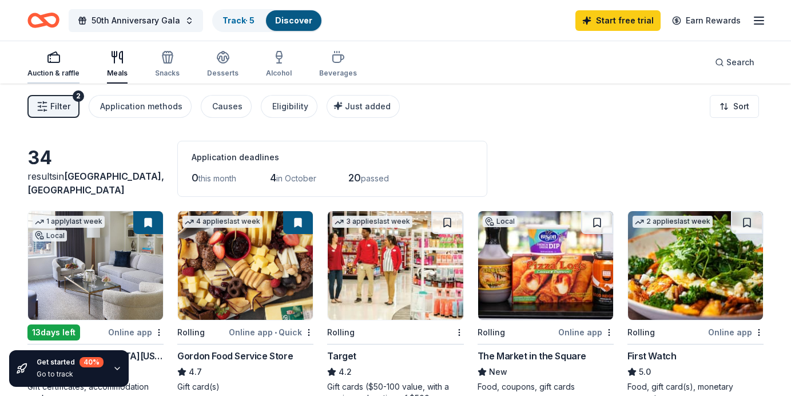
click at [61, 65] on div "Auction & raffle" at bounding box center [53, 63] width 52 height 27
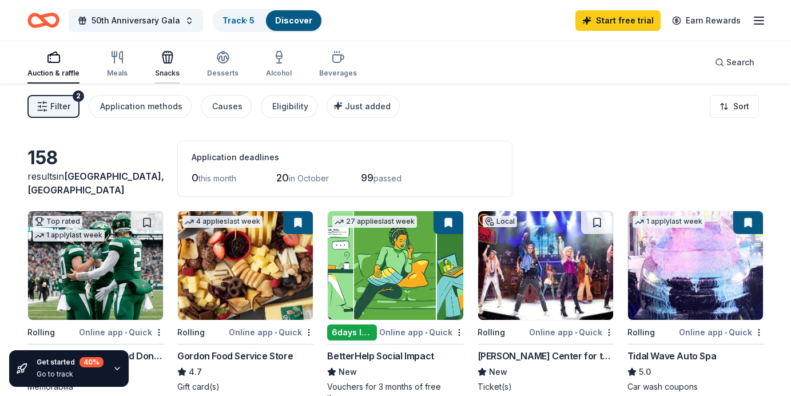
click at [166, 66] on div "Snacks" at bounding box center [167, 63] width 25 height 27
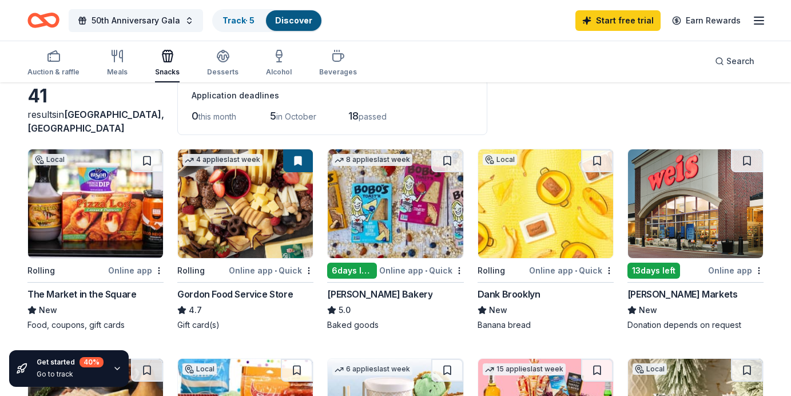
scroll to position [108, 0]
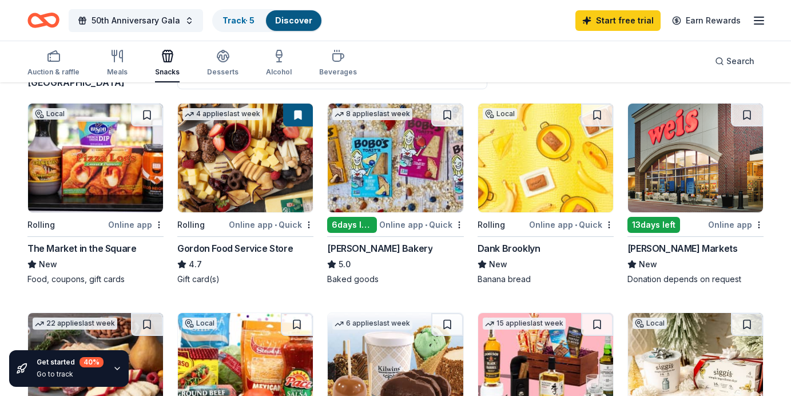
click at [81, 254] on div "The Market in the Square" at bounding box center [81, 248] width 109 height 14
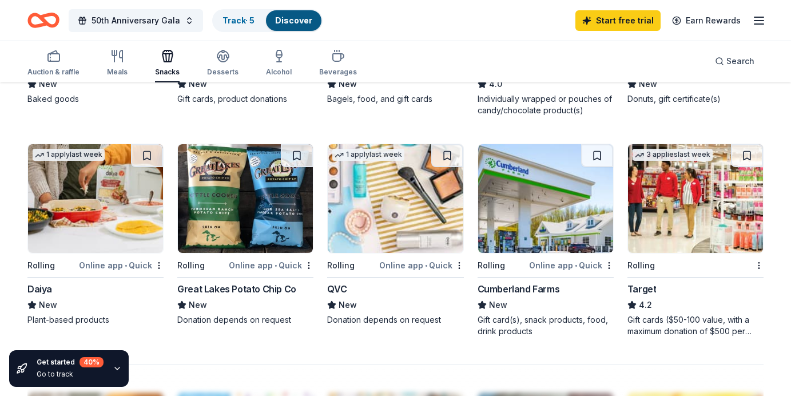
scroll to position [716, 0]
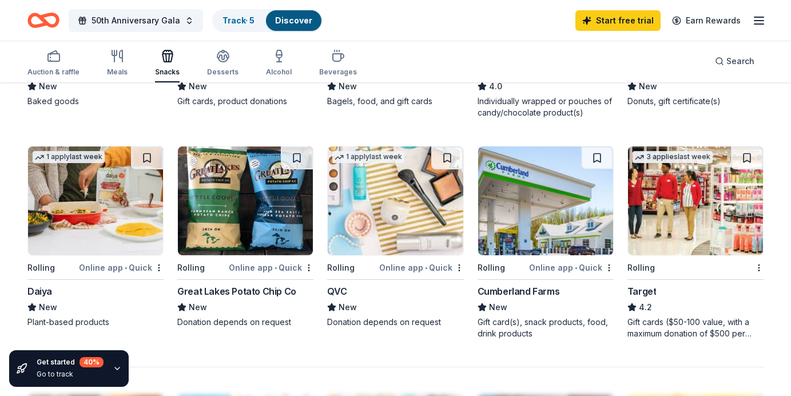
click at [362, 319] on div "Donation depends on request" at bounding box center [395, 321] width 136 height 11
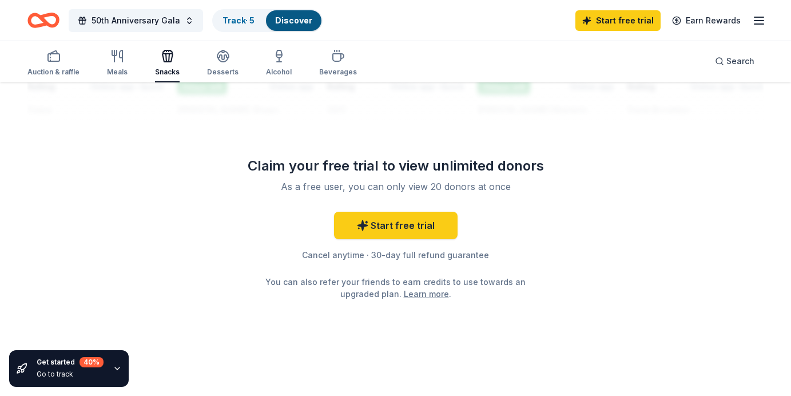
scroll to position [0, 0]
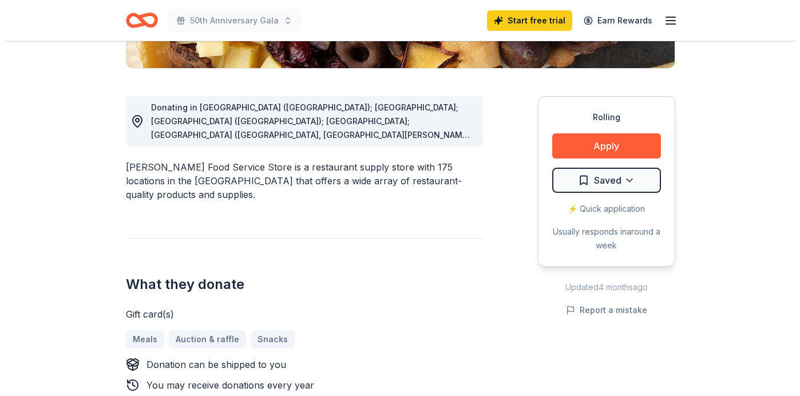
scroll to position [267, 0]
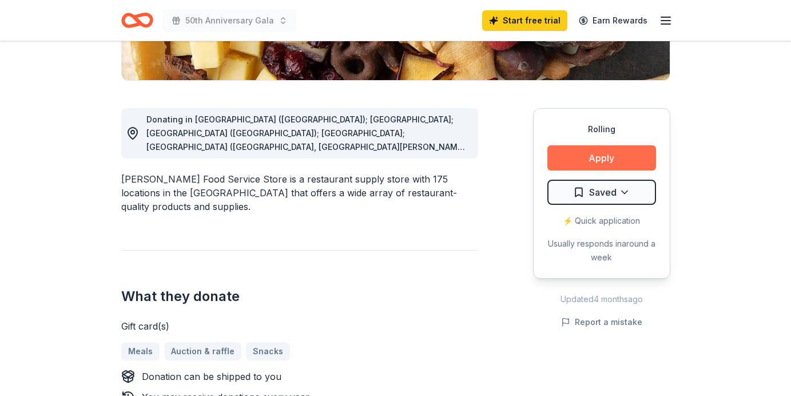
click at [611, 161] on button "Apply" at bounding box center [602, 157] width 109 height 25
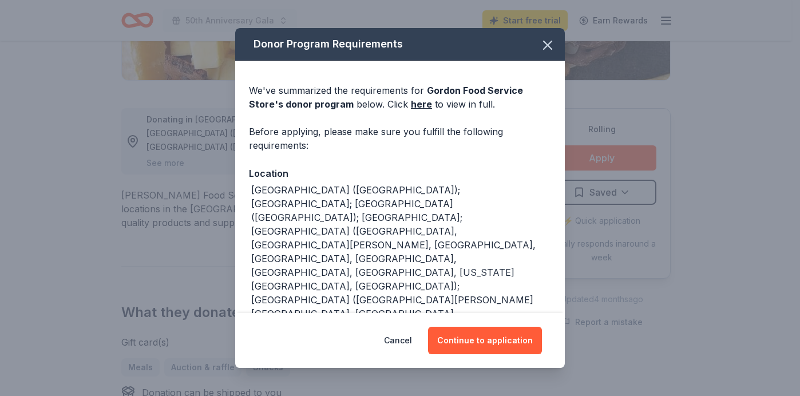
scroll to position [247, 0]
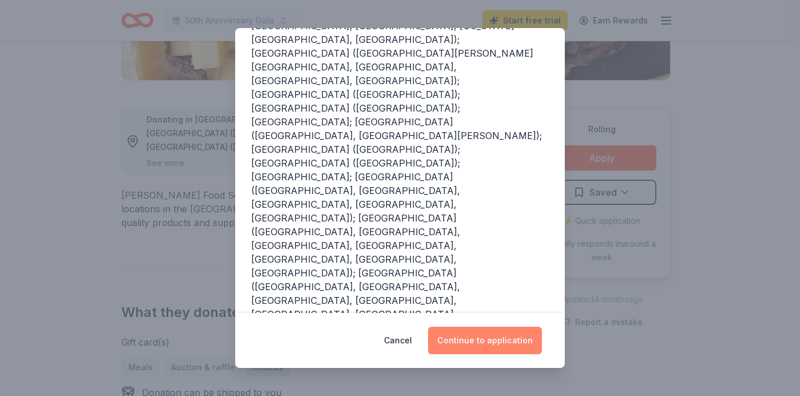
click at [482, 343] on button "Continue to application" at bounding box center [485, 340] width 114 height 27
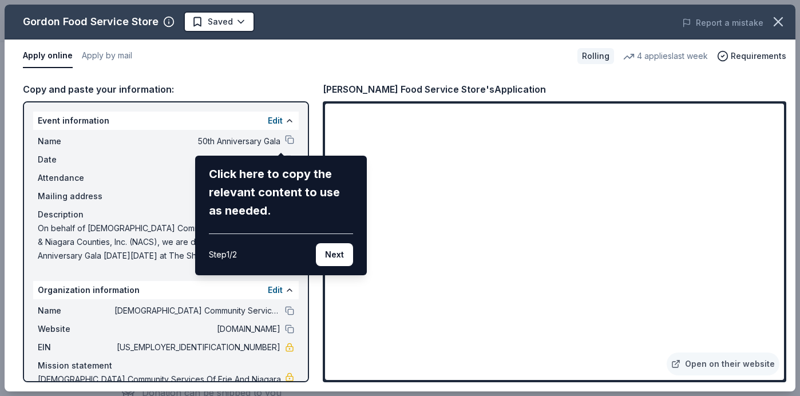
click at [336, 257] on button "Next" at bounding box center [334, 254] width 37 height 23
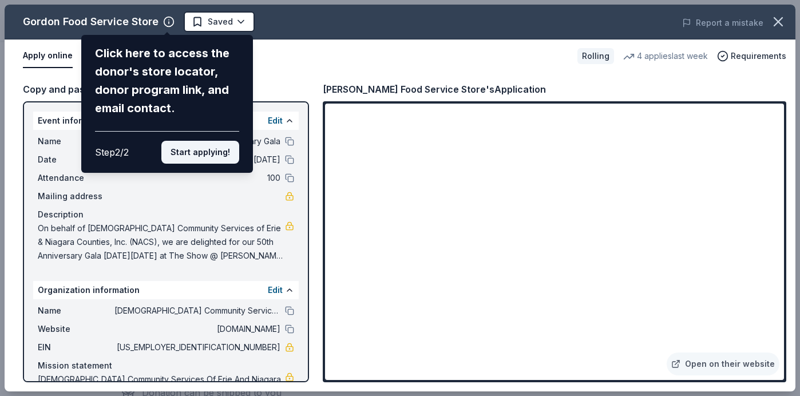
click at [198, 147] on button "Start applying!" at bounding box center [200, 152] width 78 height 23
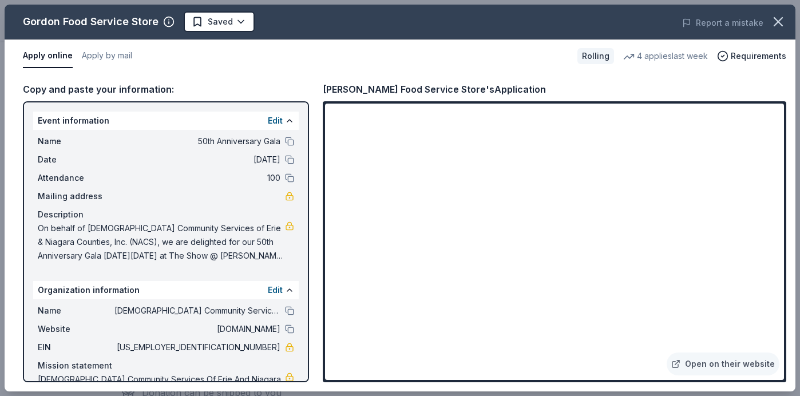
click at [623, 335] on div "Gordon Food Service Store Saved Report a mistake Apply online Apply by mail Rol…" at bounding box center [400, 198] width 791 height 387
drag, startPoint x: 617, startPoint y: 332, endPoint x: 614, endPoint y: 325, distance: 8.0
click at [618, 331] on div "Gordon Food Service Store Saved Report a mistake Apply online Apply by mail Rol…" at bounding box center [400, 198] width 791 height 387
click at [786, 144] on div "Copy and paste your information: Event information Edit Name 50th Anniversary G…" at bounding box center [400, 232] width 791 height 319
click at [19, 196] on div "Copy and paste your information: Event information Edit Name 50th Anniversary G…" at bounding box center [400, 232] width 791 height 319
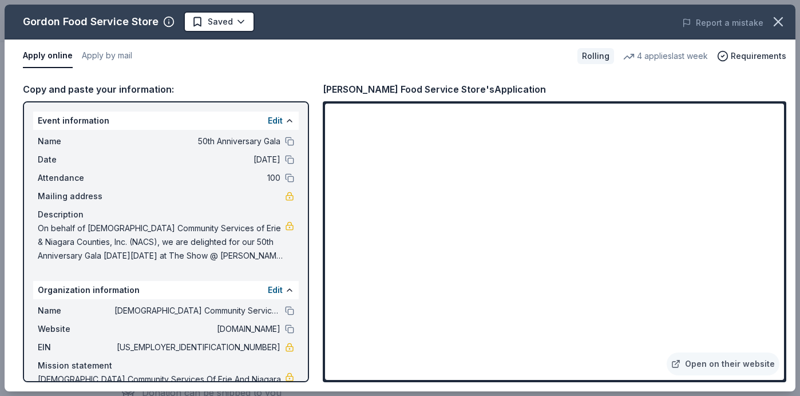
drag, startPoint x: 11, startPoint y: 179, endPoint x: 62, endPoint y: 210, distance: 59.4
click at [11, 179] on div "Copy and paste your information: Event information Edit Name 50th Anniversary G…" at bounding box center [400, 232] width 791 height 319
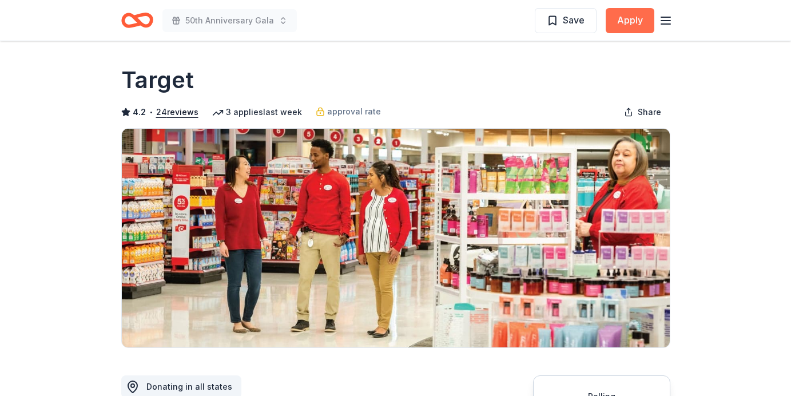
click at [632, 25] on button "Apply" at bounding box center [630, 20] width 49 height 25
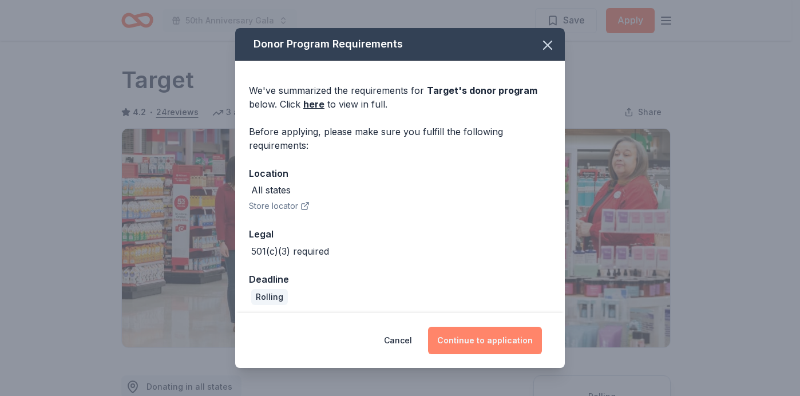
click at [477, 336] on button "Continue to application" at bounding box center [485, 340] width 114 height 27
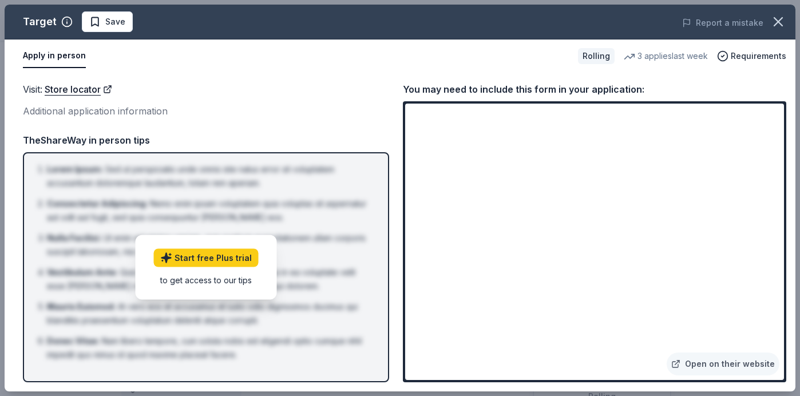
click at [13, 274] on div "Visit : Store locator Additional application information Visit : Store locator …" at bounding box center [400, 232] width 791 height 319
click at [723, 362] on link "Open on their website" at bounding box center [723, 363] width 113 height 23
click at [712, 369] on link "Open on their website" at bounding box center [723, 363] width 113 height 23
click at [777, 18] on icon "button" at bounding box center [778, 22] width 16 height 16
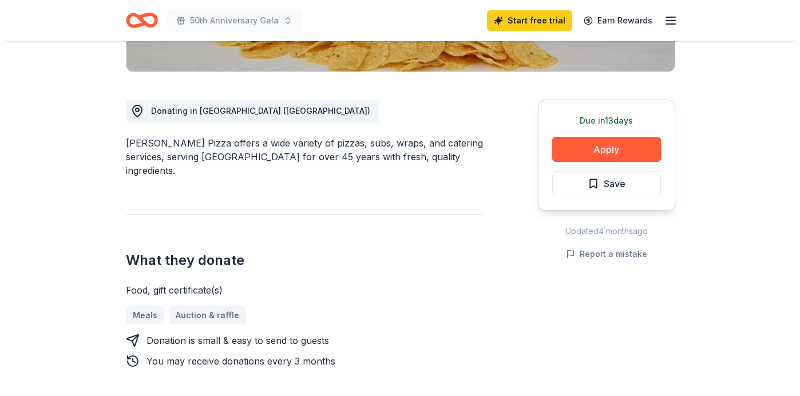
scroll to position [283, 0]
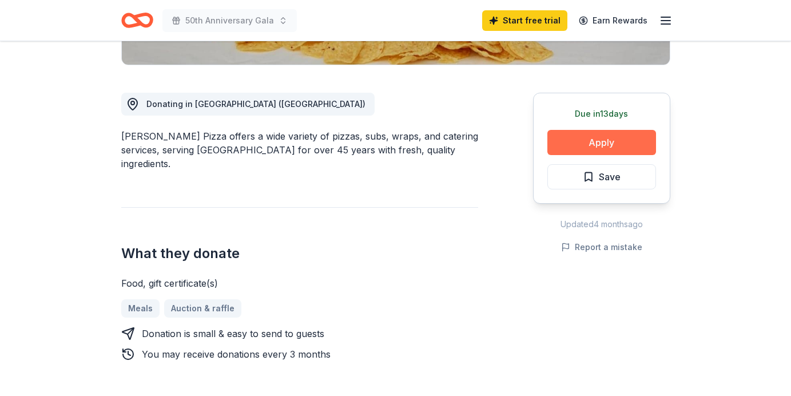
click at [587, 148] on button "Apply" at bounding box center [602, 142] width 109 height 25
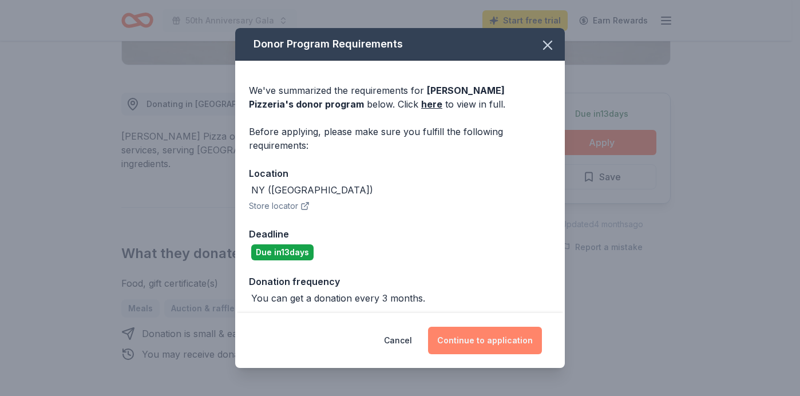
click at [484, 350] on button "Continue to application" at bounding box center [485, 340] width 114 height 27
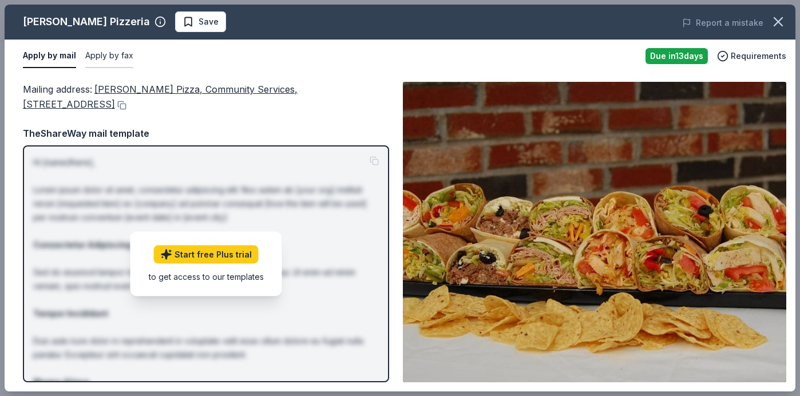
click at [113, 56] on button "Apply by fax" at bounding box center [109, 56] width 48 height 24
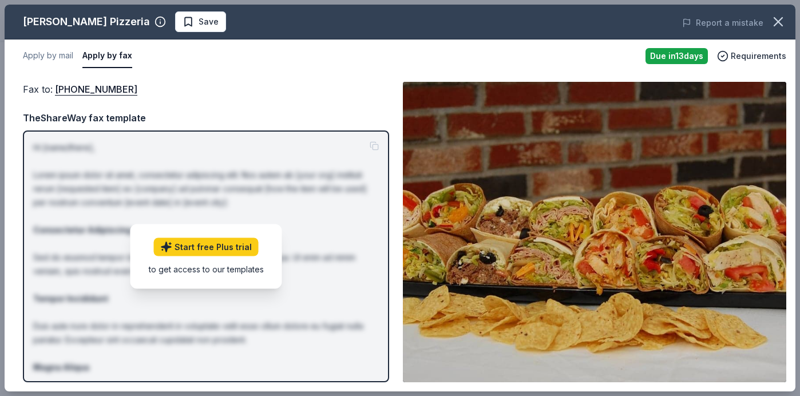
click at [233, 259] on div "Start free Plus trial to get access to our templates" at bounding box center [206, 256] width 152 height 65
click at [228, 250] on link "Start free Plus trial" at bounding box center [206, 246] width 105 height 18
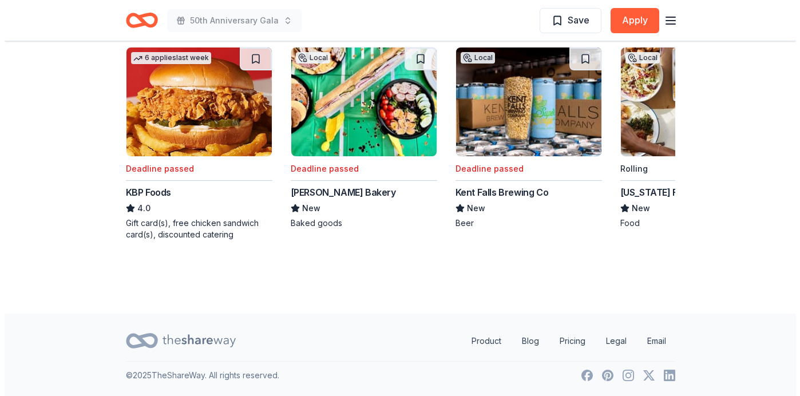
scroll to position [184, 0]
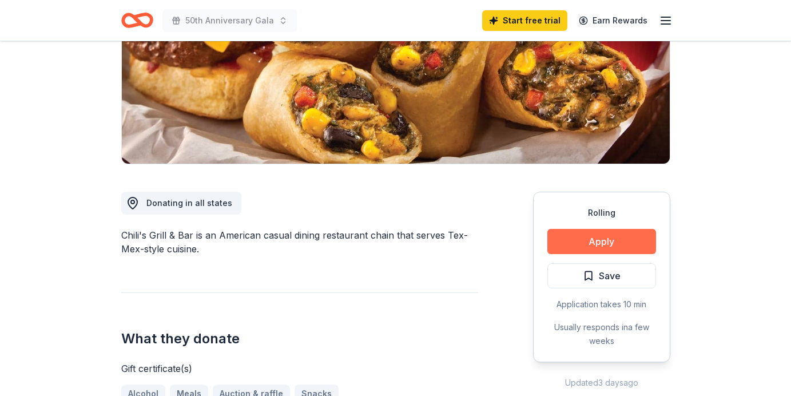
click at [602, 243] on button "Apply" at bounding box center [602, 241] width 109 height 25
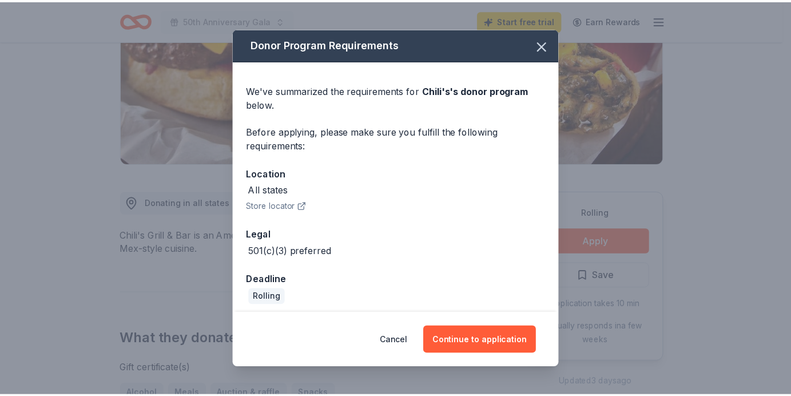
scroll to position [6, 0]
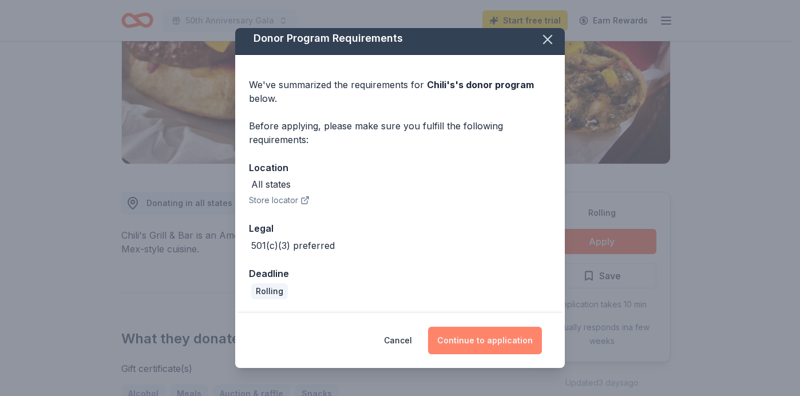
click at [488, 343] on button "Continue to application" at bounding box center [485, 340] width 114 height 27
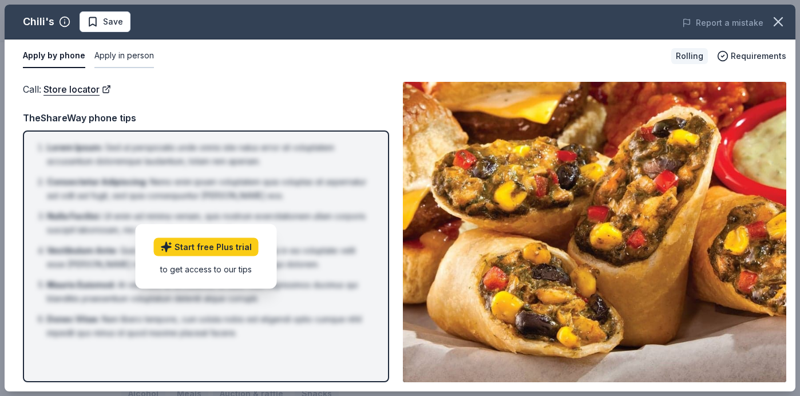
click at [113, 58] on button "Apply in person" at bounding box center [124, 56] width 60 height 24
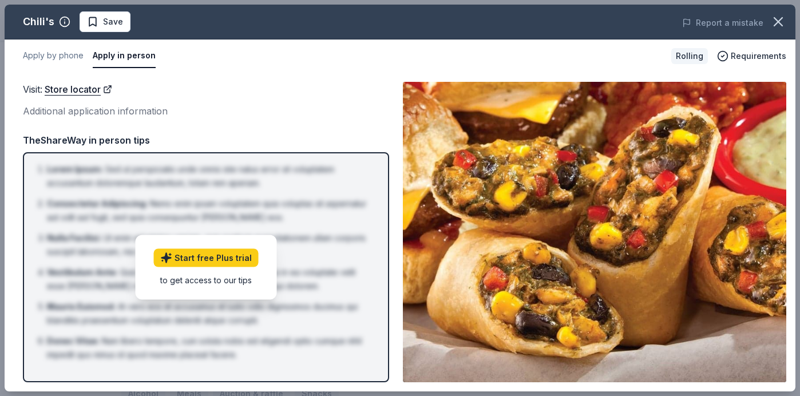
click at [72, 112] on div "Additional application information" at bounding box center [206, 111] width 366 height 15
click at [780, 20] on icon "button" at bounding box center [778, 22] width 16 height 16
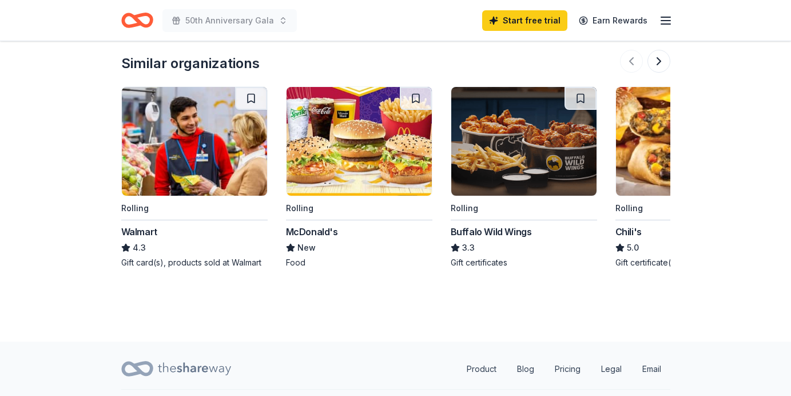
scroll to position [1284, 0]
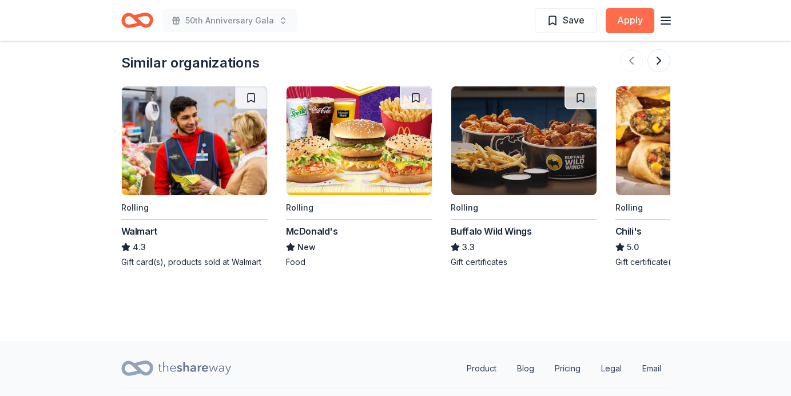
click at [626, 20] on button "Apply" at bounding box center [630, 20] width 49 height 25
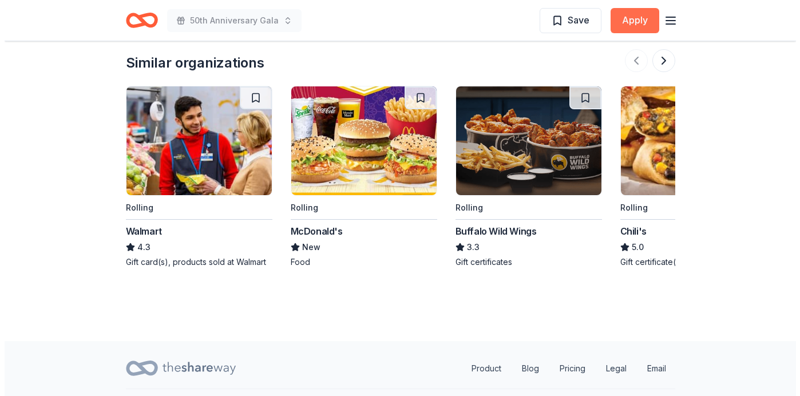
scroll to position [1300, 0]
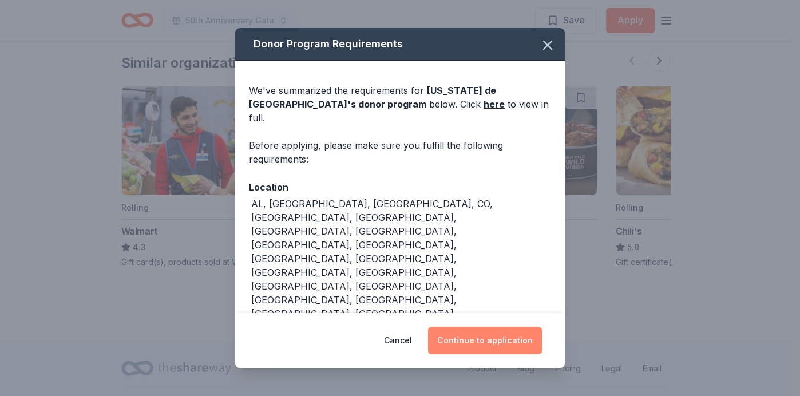
click at [501, 327] on button "Continue to application" at bounding box center [485, 340] width 114 height 27
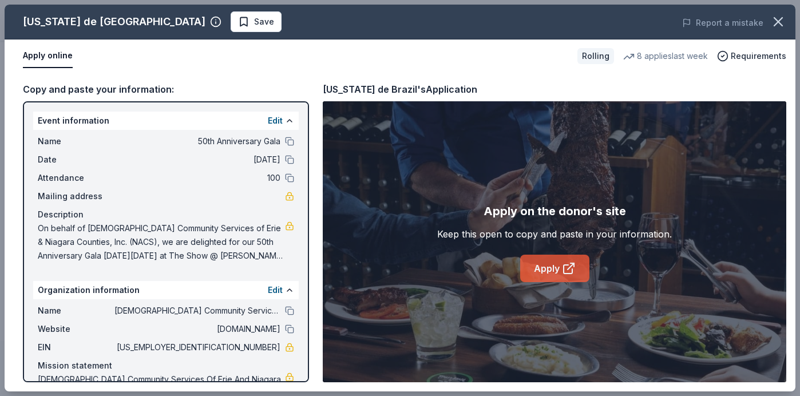
click at [562, 270] on icon at bounding box center [569, 268] width 14 height 14
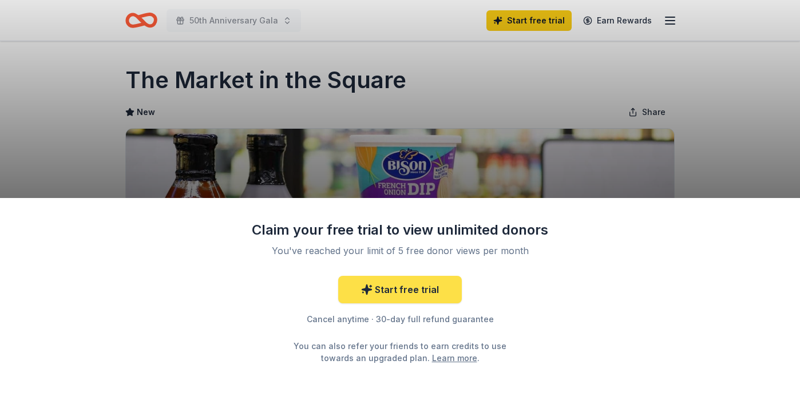
click at [426, 296] on link "Start free trial" at bounding box center [400, 289] width 124 height 27
click at [322, 149] on div "Claim your free trial to view unlimited donors You've reached your limit of 5 f…" at bounding box center [400, 198] width 800 height 396
click at [390, 94] on div "Claim your free trial to view unlimited donors You've reached your limit of 5 f…" at bounding box center [400, 198] width 800 height 396
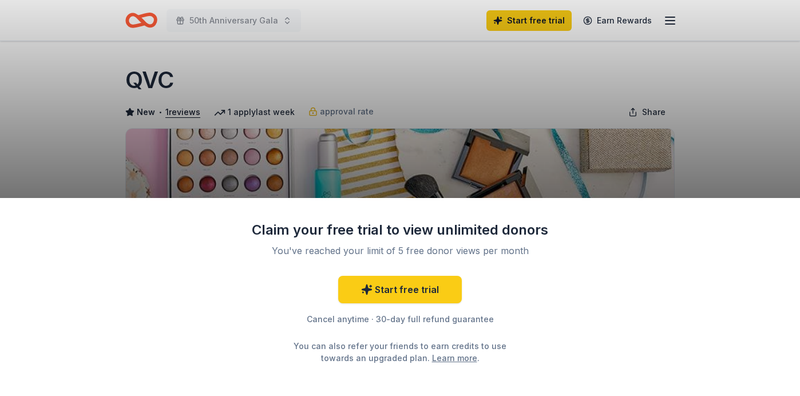
click at [521, 150] on div "Claim your free trial to view unlimited donors You've reached your limit of 5 f…" at bounding box center [400, 198] width 800 height 396
click at [386, 144] on div "Claim your free trial to view unlimited donors You've reached your limit of 5 f…" at bounding box center [400, 198] width 800 height 396
